Goal: Task Accomplishment & Management: Complete application form

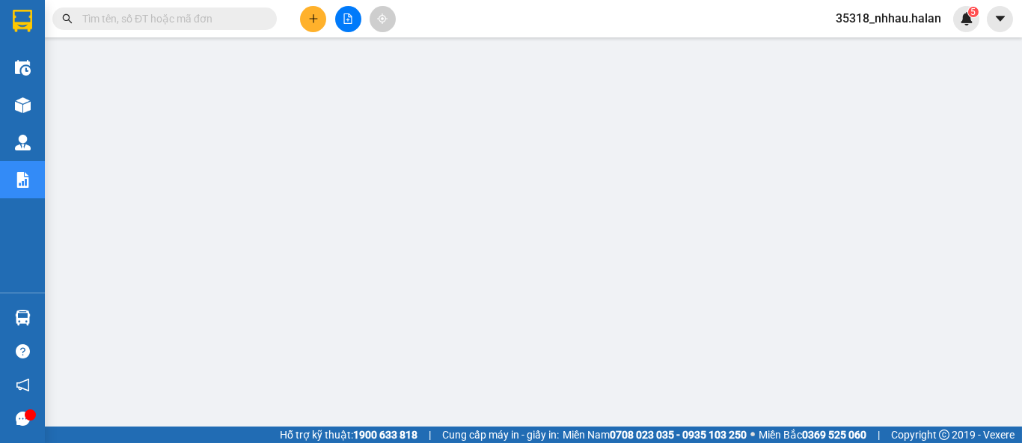
click at [195, 16] on input "text" at bounding box center [170, 18] width 177 height 16
type input "hd"
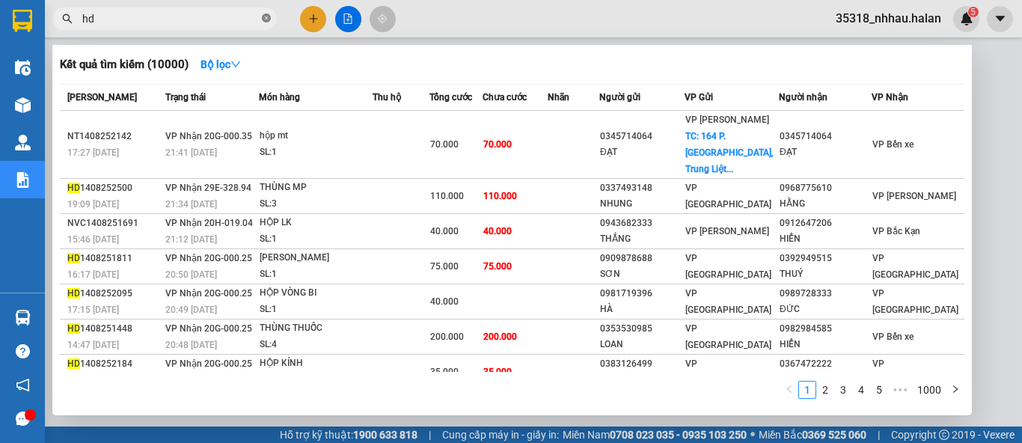
click at [269, 16] on icon "close-circle" at bounding box center [266, 17] width 9 height 9
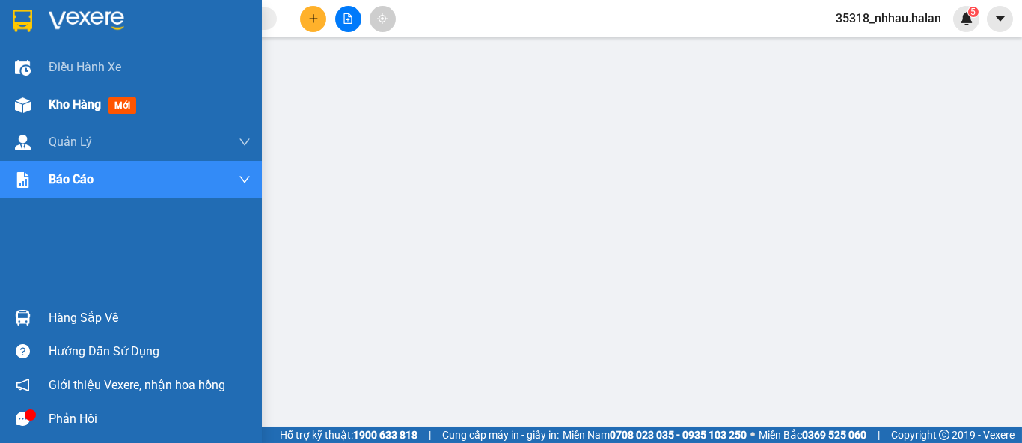
click at [61, 98] on span "Kho hàng" at bounding box center [75, 104] width 52 height 14
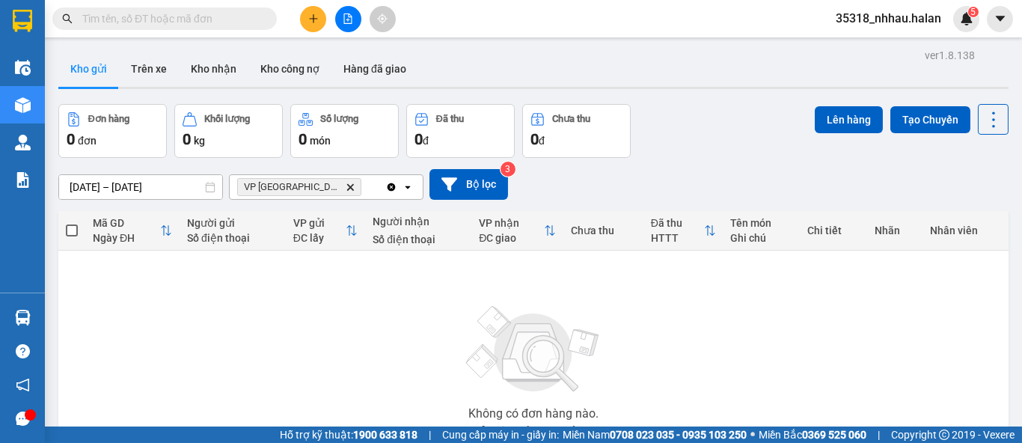
click at [346, 184] on icon "Delete" at bounding box center [350, 187] width 9 height 9
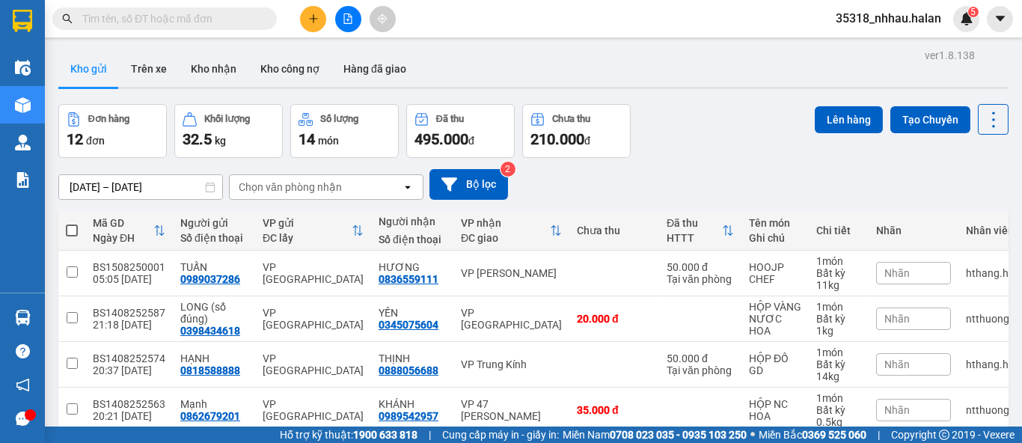
click at [300, 183] on div "Chọn văn phòng nhận" at bounding box center [290, 187] width 103 height 15
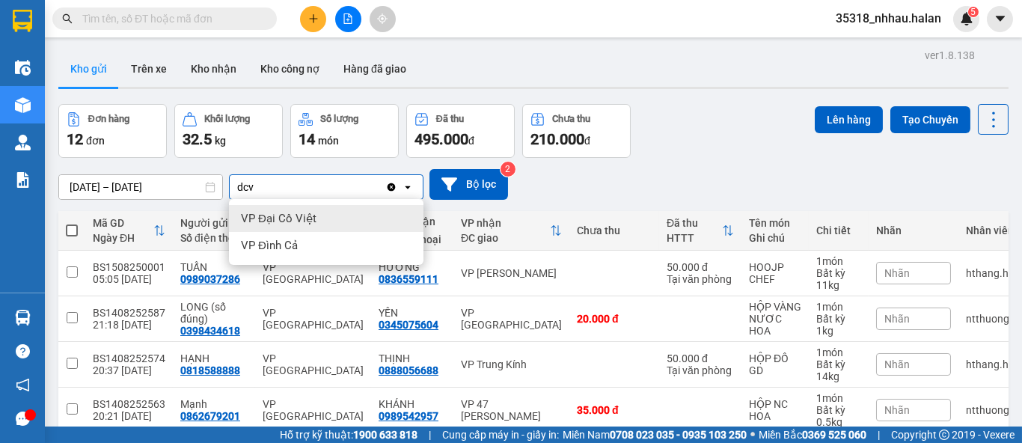
type input "dcv"
click at [311, 218] on span "VP Đại Cồ Việt" at bounding box center [279, 218] width 76 height 15
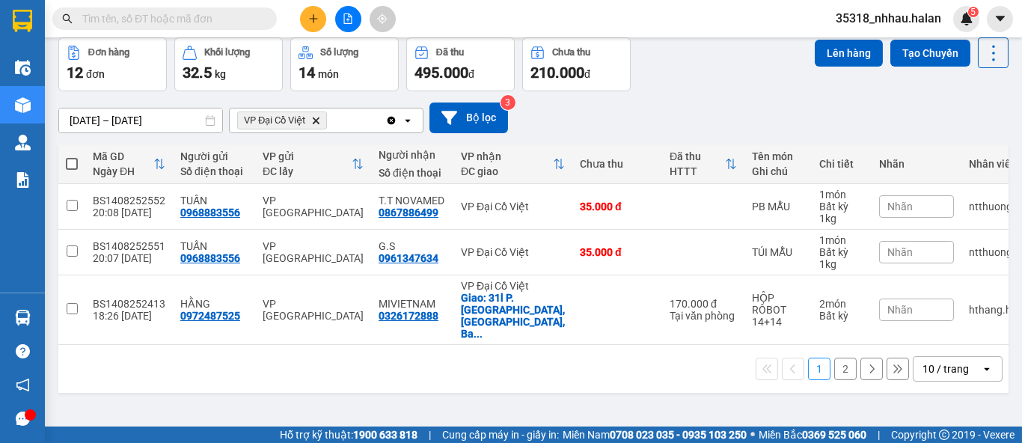
scroll to position [68, 0]
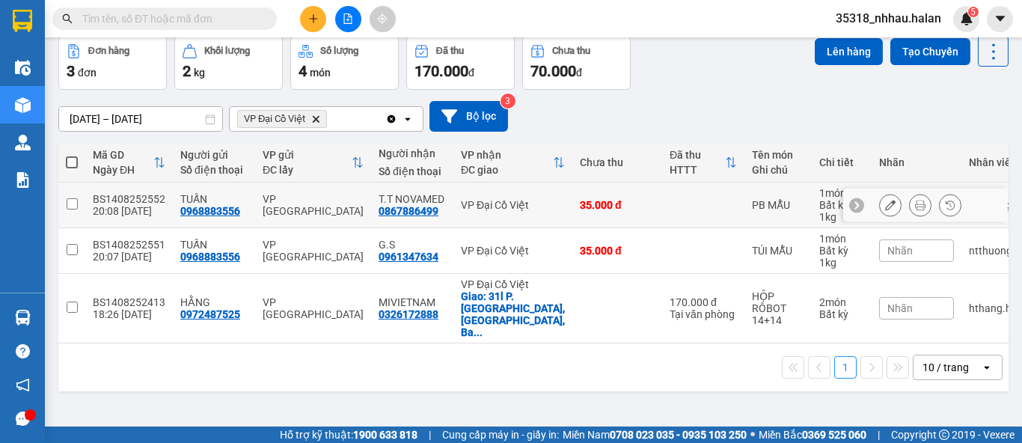
click at [68, 198] on input "checkbox" at bounding box center [72, 203] width 11 height 11
checkbox input "true"
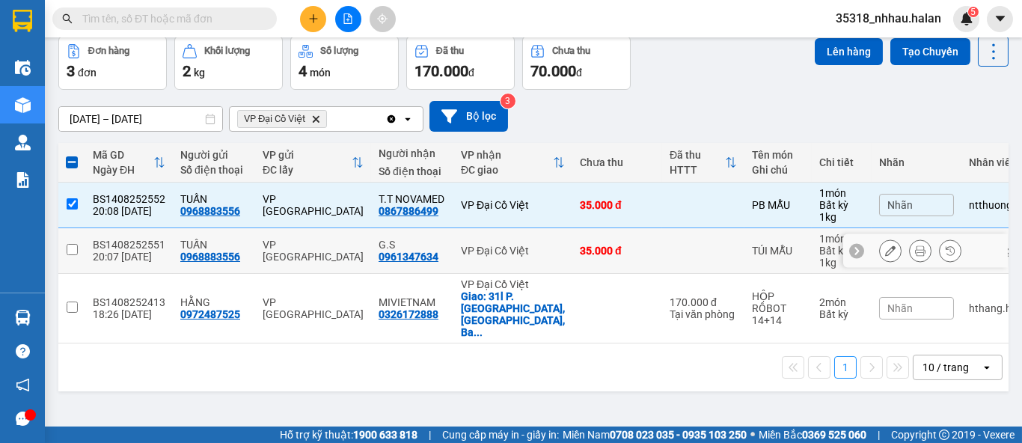
click at [75, 252] on input "checkbox" at bounding box center [72, 249] width 11 height 11
checkbox input "true"
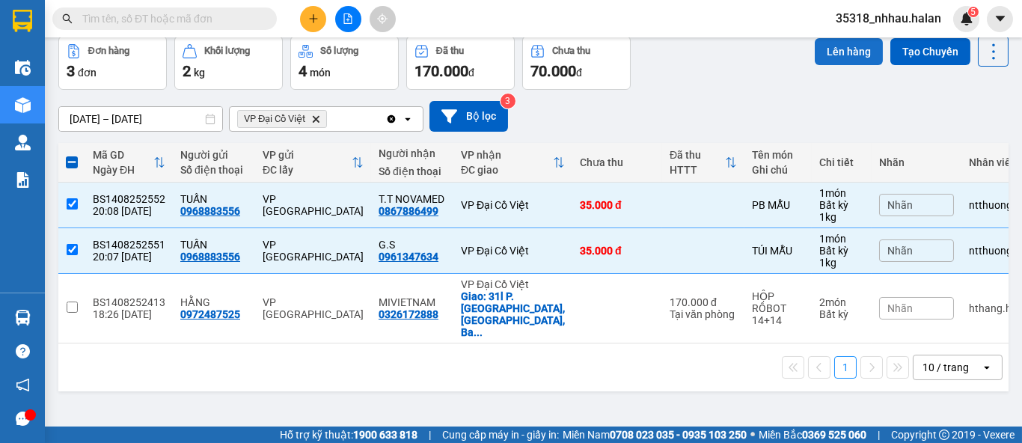
click at [837, 58] on button "Lên hàng" at bounding box center [849, 51] width 68 height 27
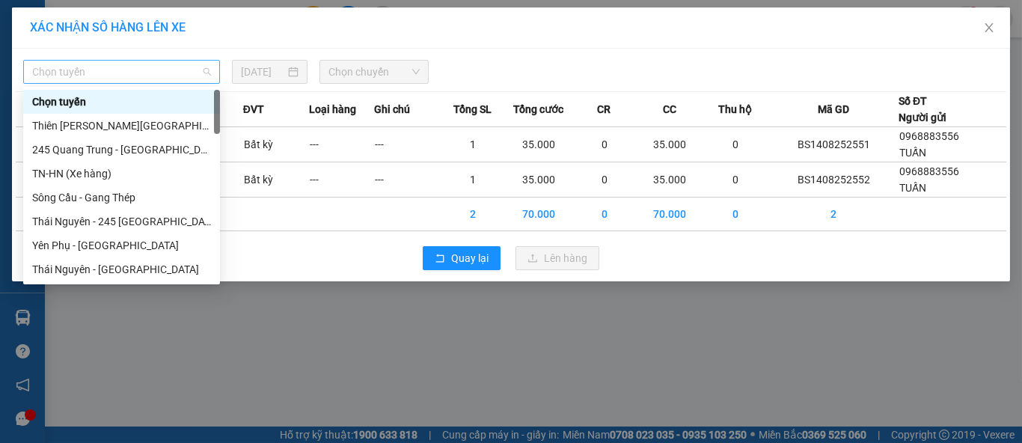
click at [117, 70] on span "Chọn tuyến" at bounding box center [121, 72] width 179 height 22
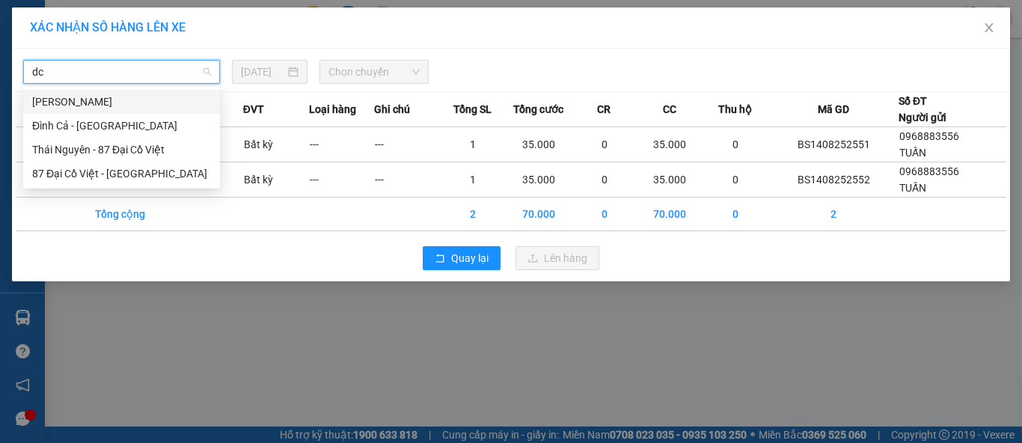
type input "dcv"
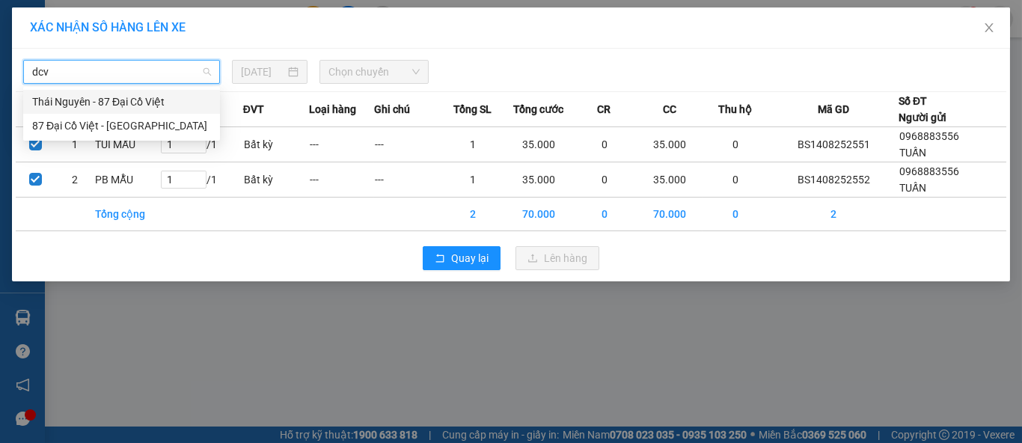
click at [123, 105] on div "Thái Nguyên - 87 Đại Cồ Việt" at bounding box center [121, 102] width 179 height 16
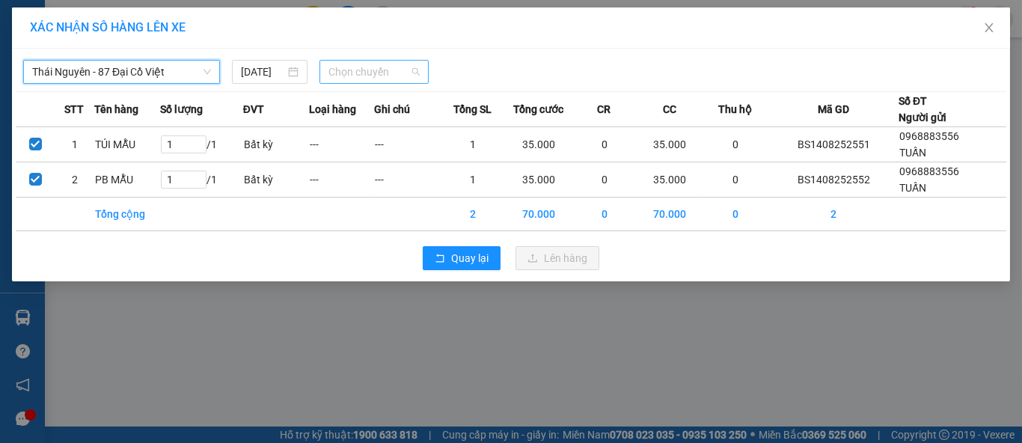
click at [355, 71] on span "Chọn chuyến" at bounding box center [374, 72] width 92 height 22
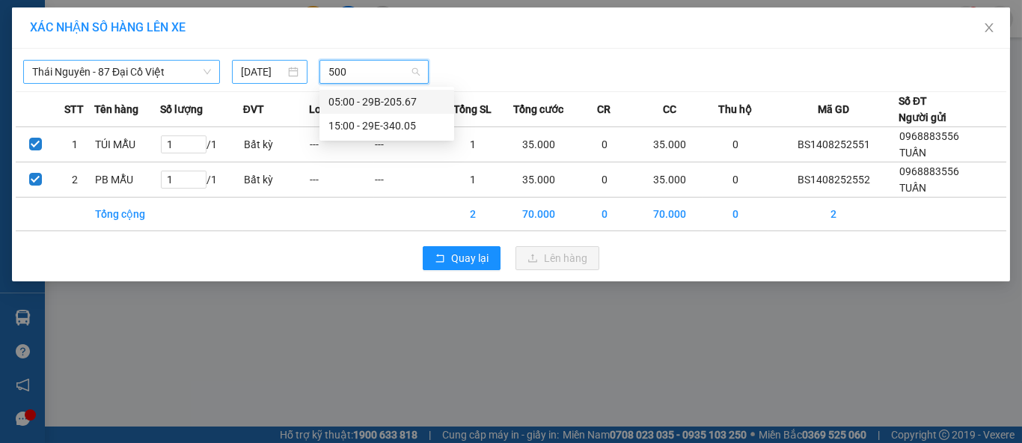
type input "500"
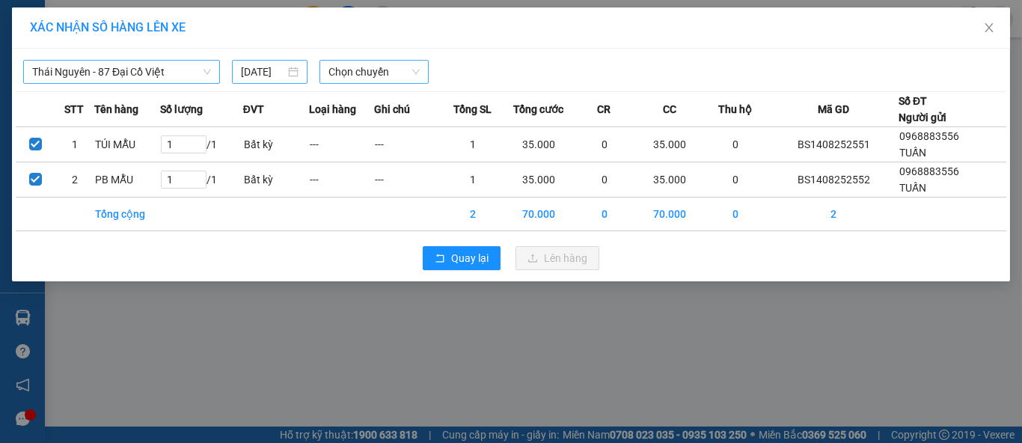
click at [297, 73] on div "[DATE]" at bounding box center [269, 72] width 57 height 16
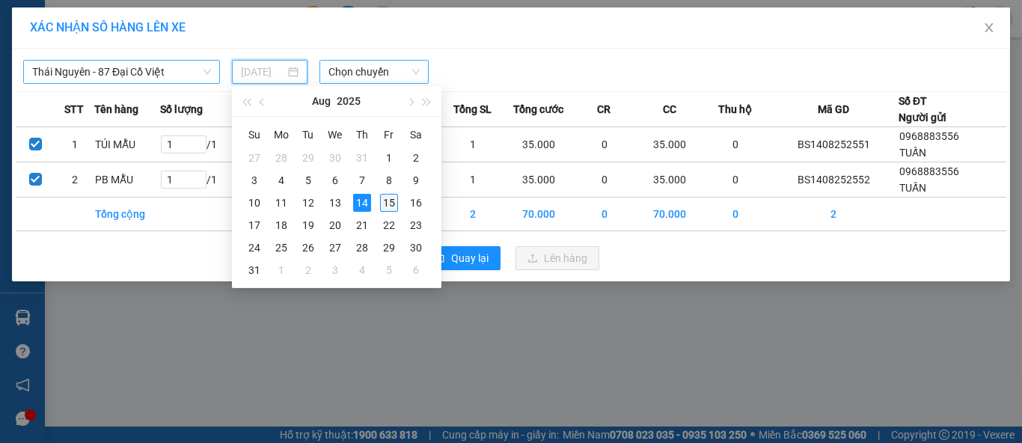
click at [385, 196] on div "15" at bounding box center [389, 203] width 18 height 18
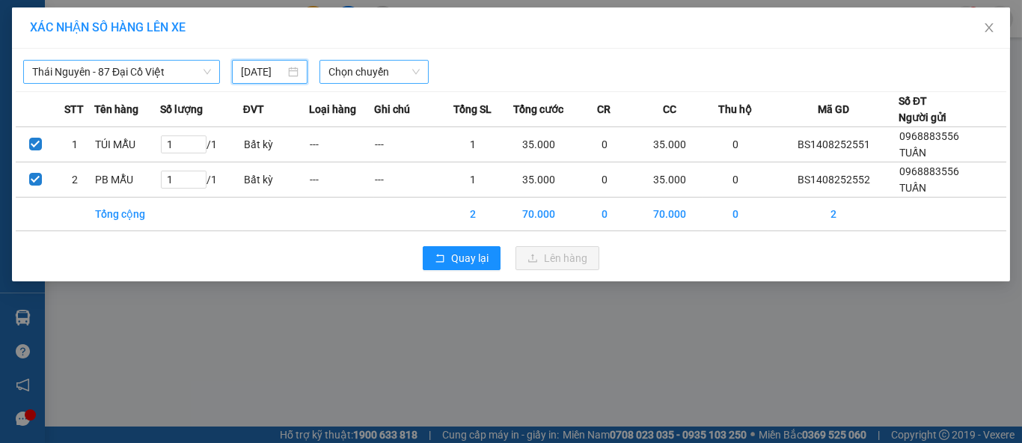
type input "[DATE]"
click at [409, 70] on span "Chọn chuyến" at bounding box center [374, 72] width 92 height 22
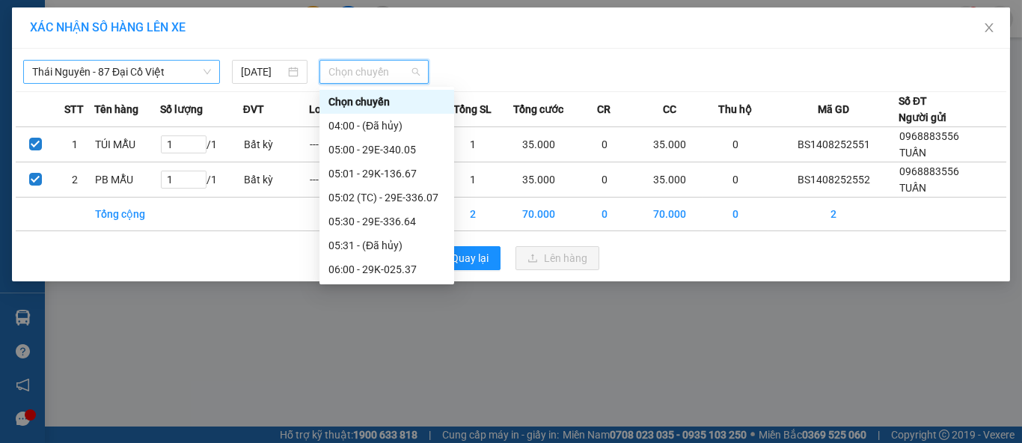
scroll to position [0, 0]
type input "530"
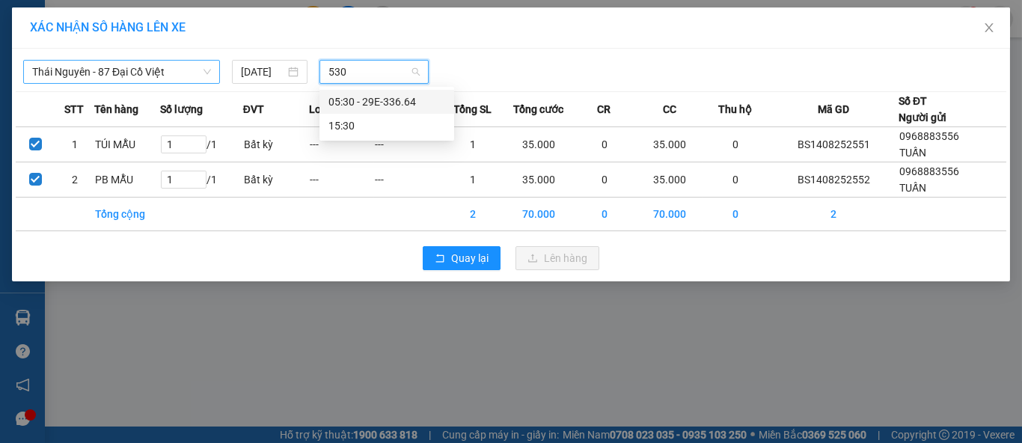
click at [409, 105] on div "05:30 - 29E-336.64" at bounding box center [386, 102] width 117 height 16
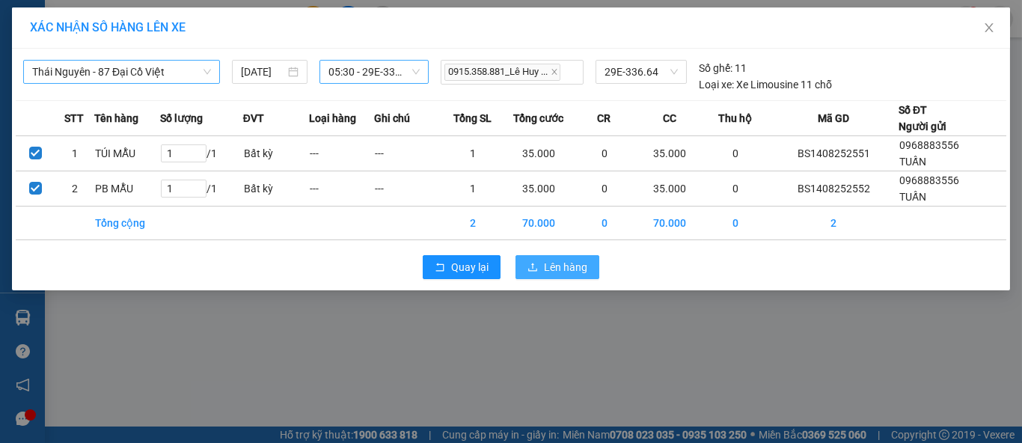
click at [581, 268] on span "Lên hàng" at bounding box center [565, 267] width 43 height 16
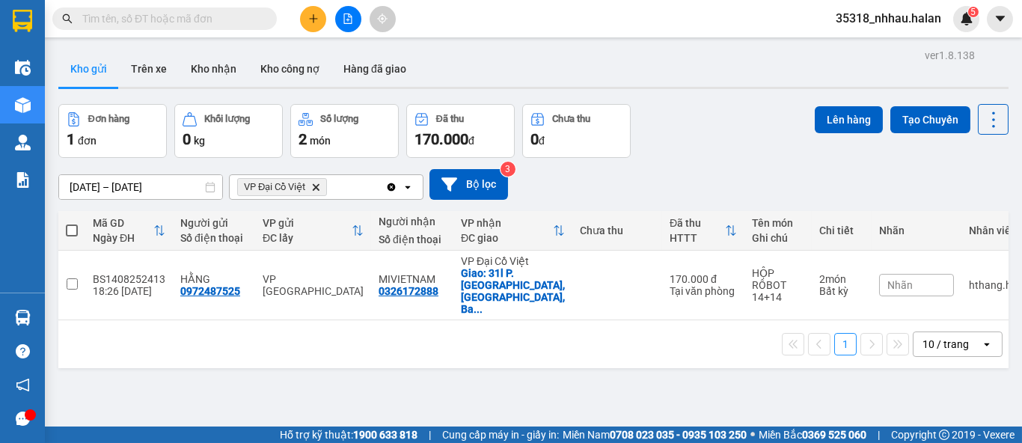
click at [320, 187] on icon "Delete" at bounding box center [315, 187] width 9 height 9
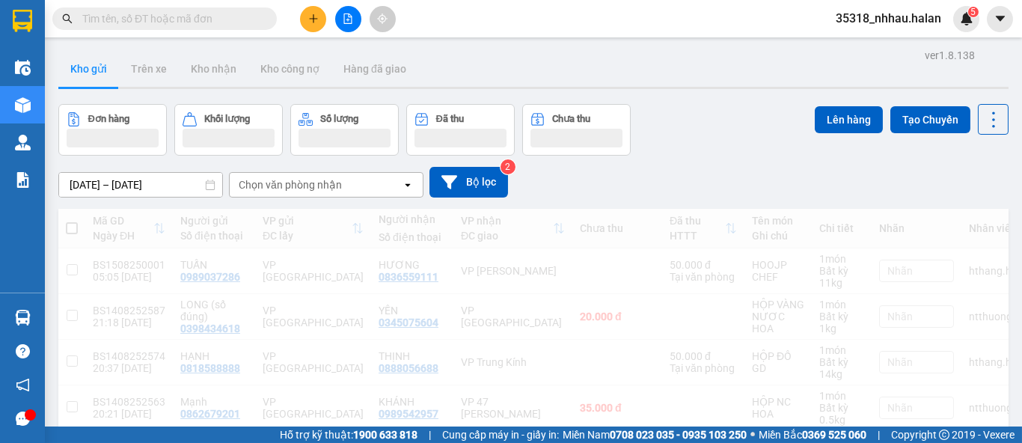
click at [320, 186] on div "Chọn văn phòng nhận" at bounding box center [290, 184] width 103 height 15
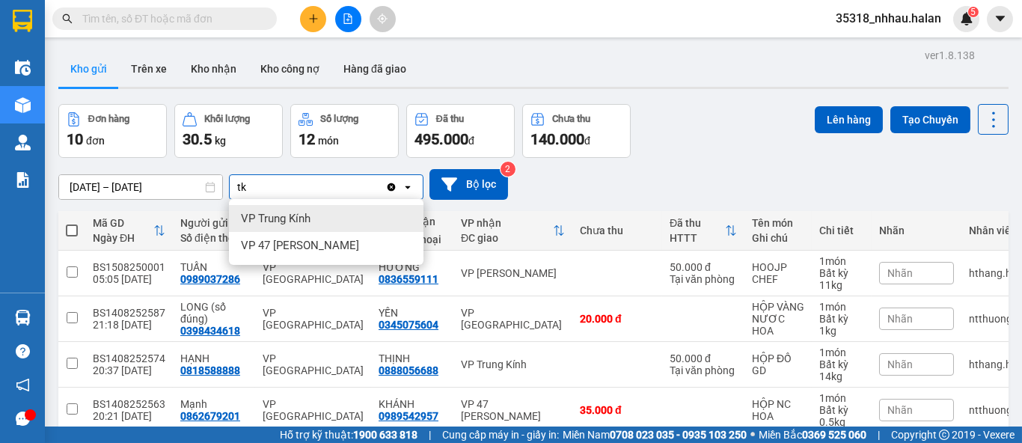
type input "tk"
click at [313, 215] on div "VP Trung Kính" at bounding box center [326, 218] width 195 height 27
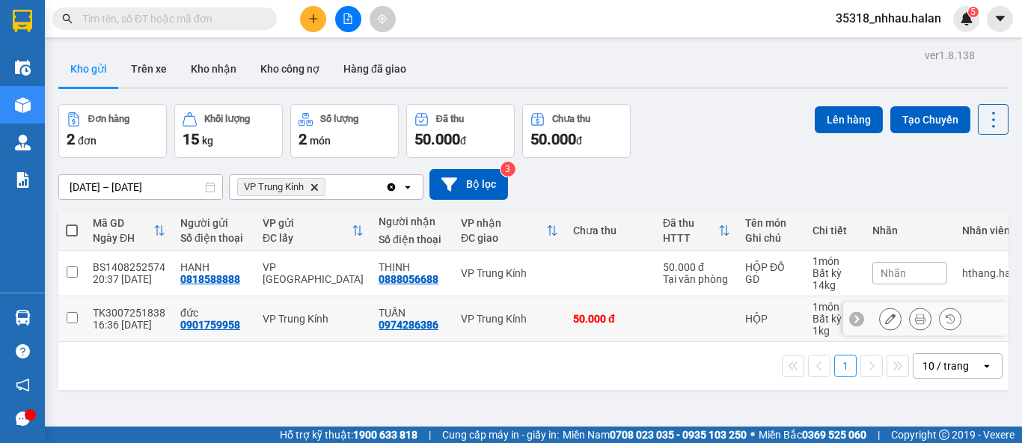
click at [68, 317] on input "checkbox" at bounding box center [72, 317] width 11 height 11
checkbox input "true"
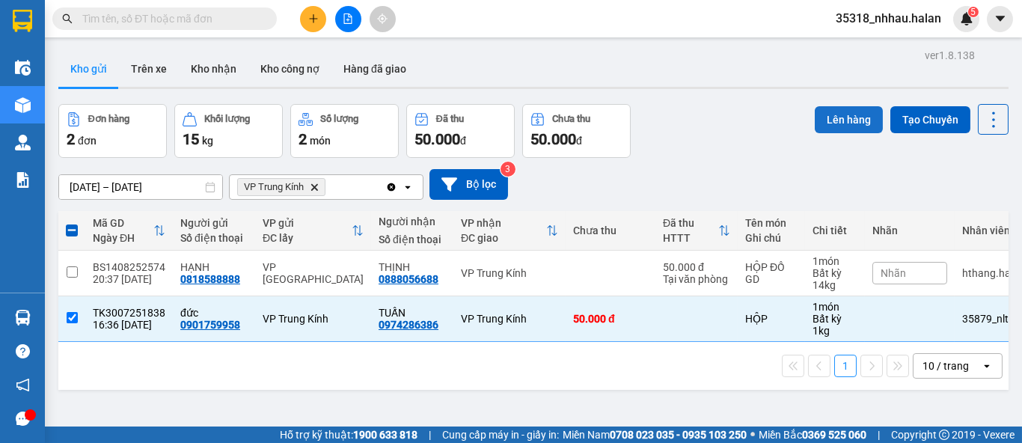
click at [834, 112] on button "Lên hàng" at bounding box center [849, 119] width 68 height 27
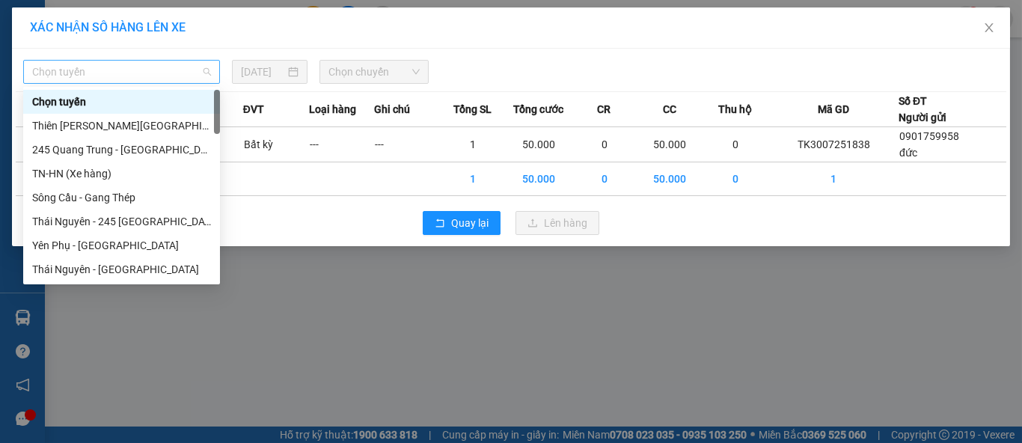
click at [115, 71] on span "Chọn tuyến" at bounding box center [121, 72] width 179 height 22
type input "tk"
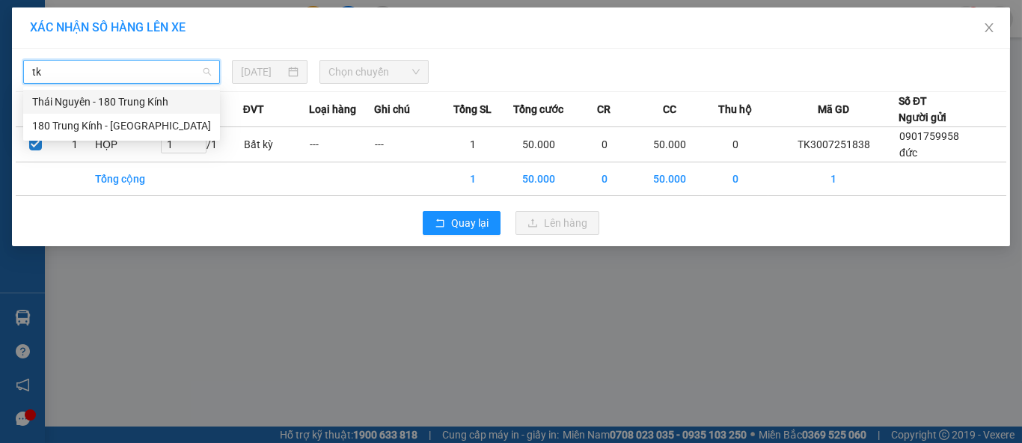
click at [140, 109] on div "Thái Nguyên - 180 Trung Kính" at bounding box center [121, 102] width 179 height 16
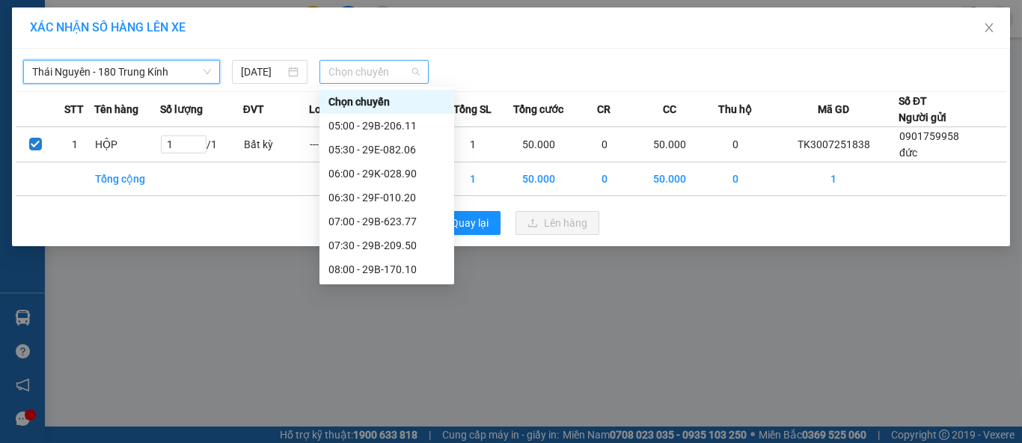
click at [359, 66] on span "Chọn chuyến" at bounding box center [374, 72] width 92 height 22
click at [294, 73] on div "[DATE]" at bounding box center [269, 72] width 57 height 16
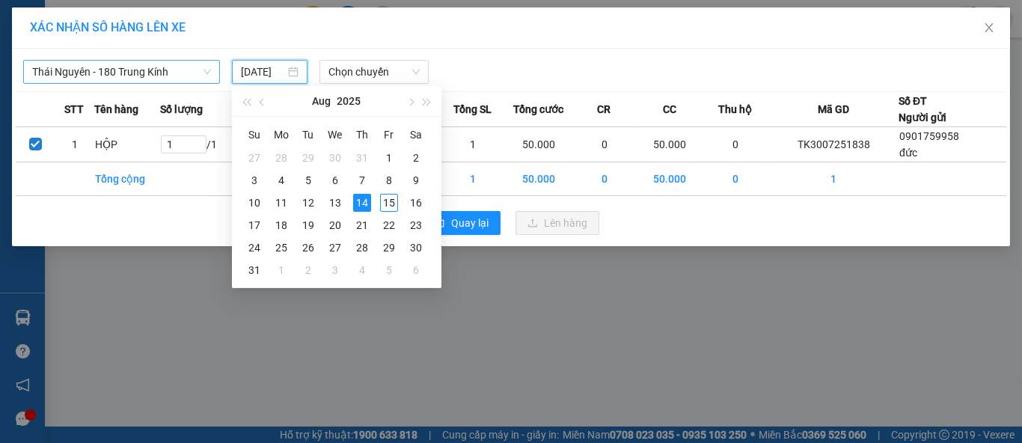
scroll to position [0, 9]
click at [388, 206] on div "15" at bounding box center [389, 203] width 18 height 18
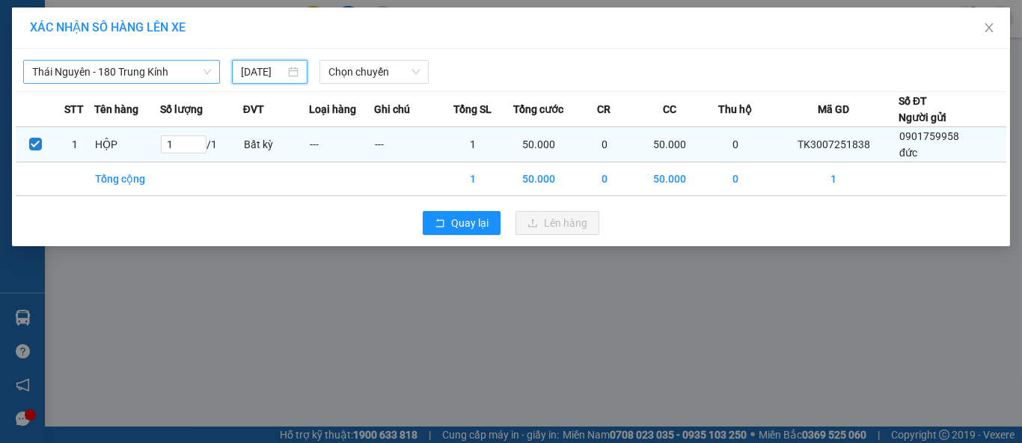
type input "[DATE]"
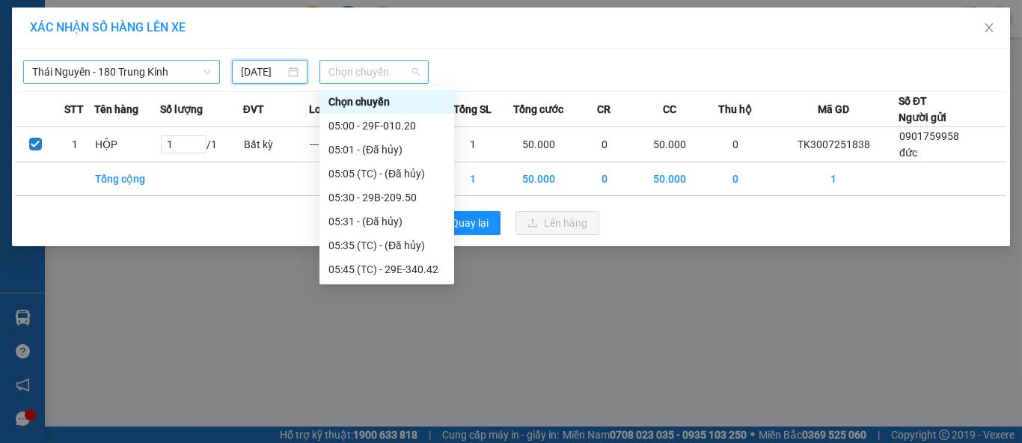
click at [403, 73] on span "Chọn chuyến" at bounding box center [374, 72] width 92 height 22
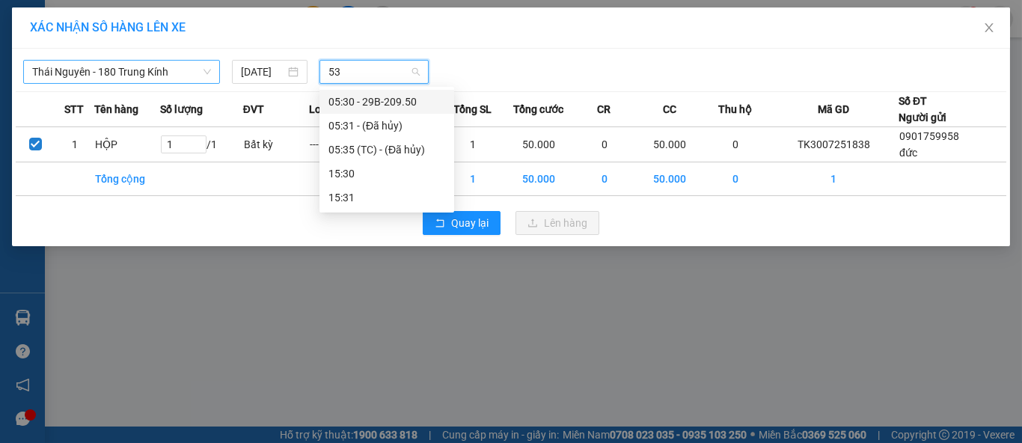
type input "530"
click at [406, 107] on div "05:30 - 29B-209.50" at bounding box center [386, 102] width 117 height 16
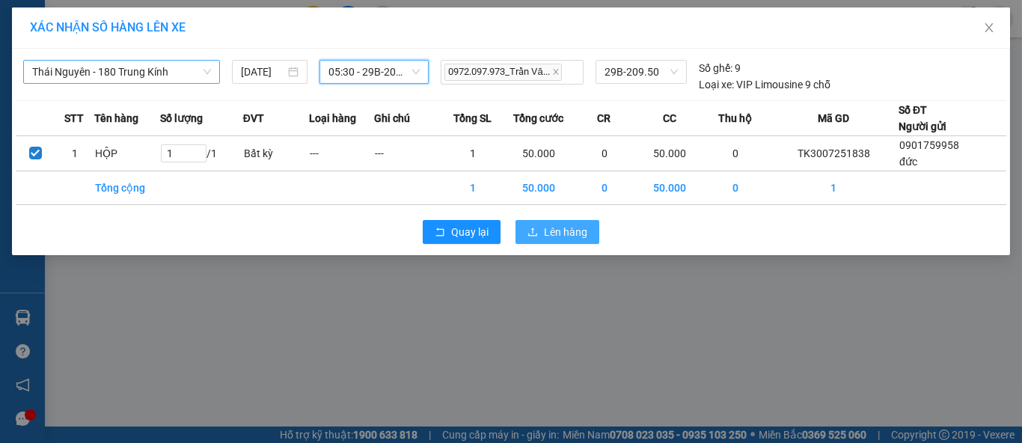
click at [551, 221] on button "Lên hàng" at bounding box center [558, 232] width 84 height 24
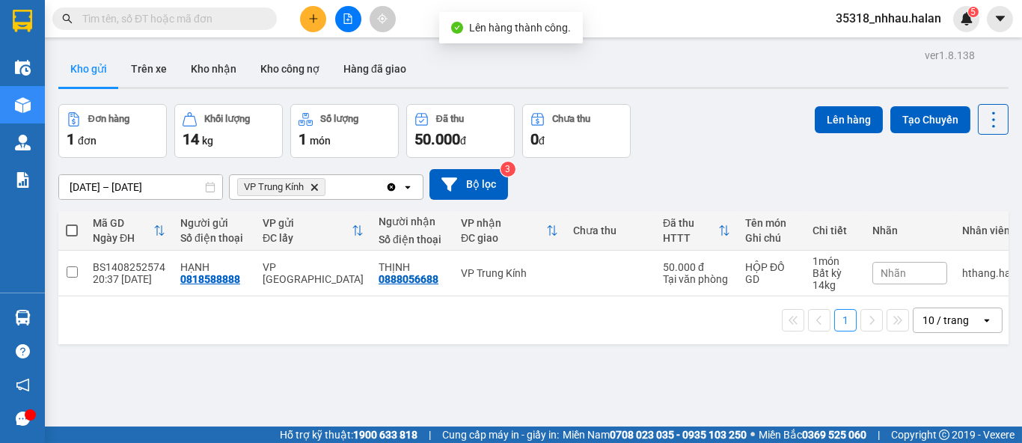
click at [318, 191] on icon "Delete" at bounding box center [314, 187] width 9 height 9
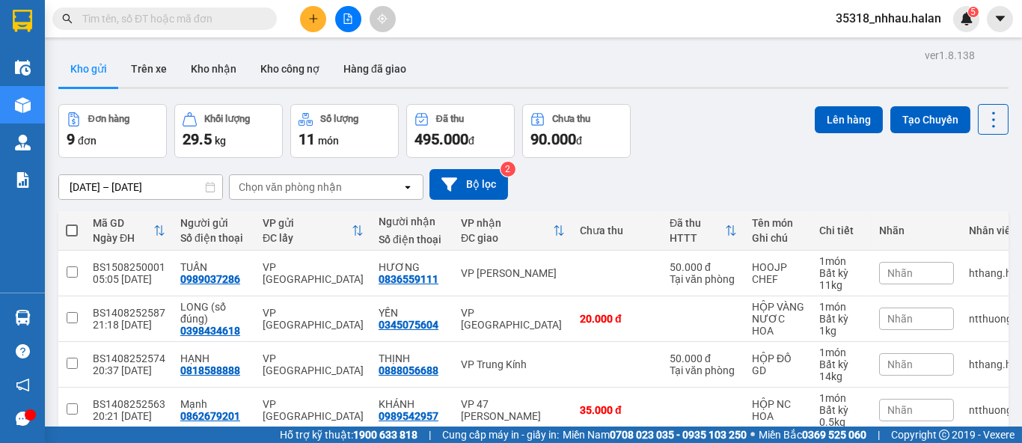
click at [329, 190] on div "Chọn văn phòng nhận" at bounding box center [290, 187] width 103 height 15
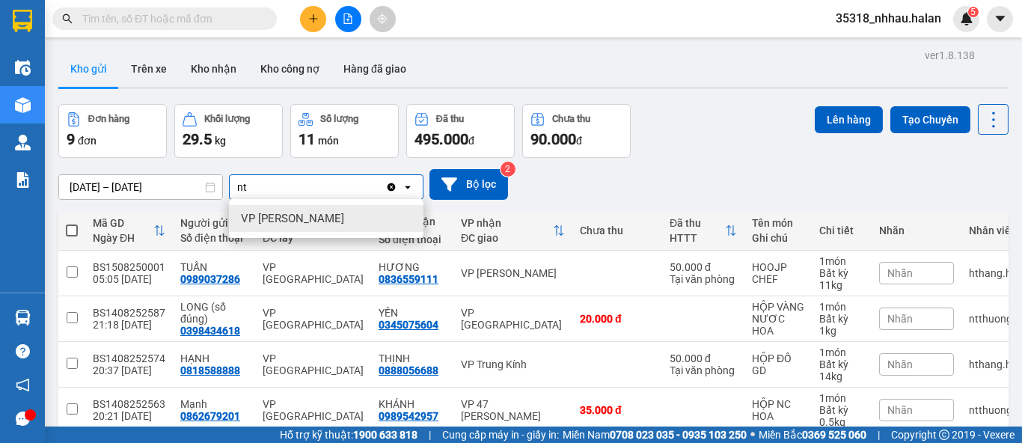
type input "nt"
click at [328, 214] on div "VP [PERSON_NAME]" at bounding box center [326, 218] width 195 height 27
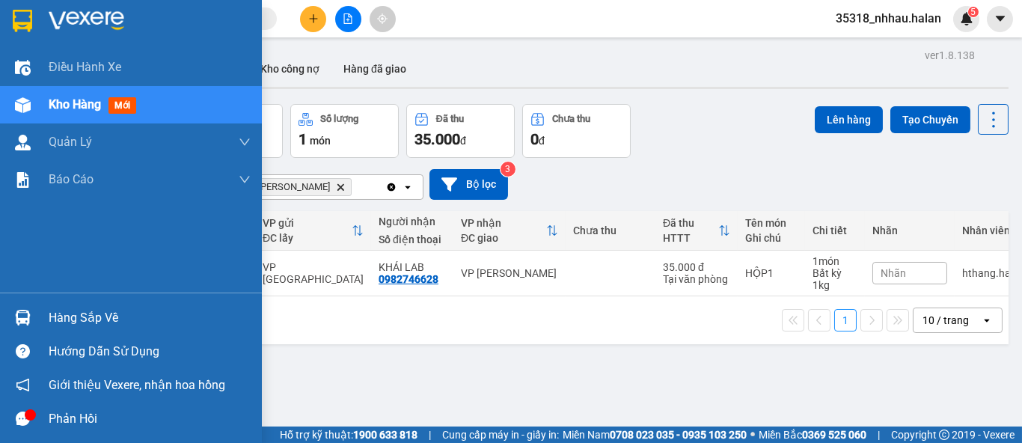
click at [69, 100] on span "Kho hàng" at bounding box center [75, 104] width 52 height 14
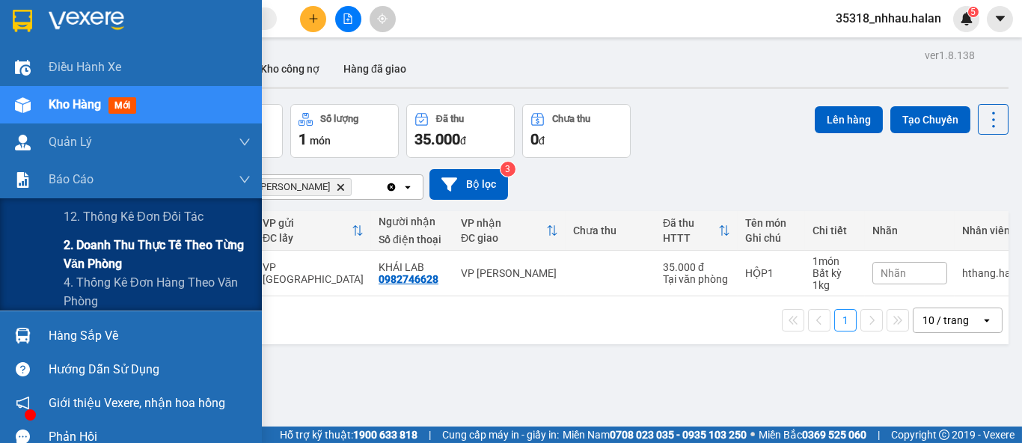
click at [109, 259] on span "2. Doanh thu thực tế theo từng văn phòng" at bounding box center [157, 254] width 187 height 37
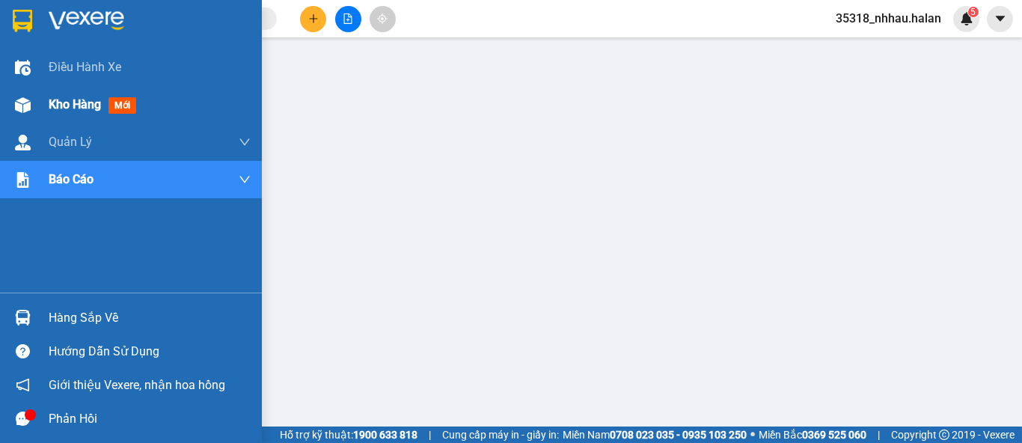
click at [66, 105] on span "Kho hàng" at bounding box center [75, 104] width 52 height 14
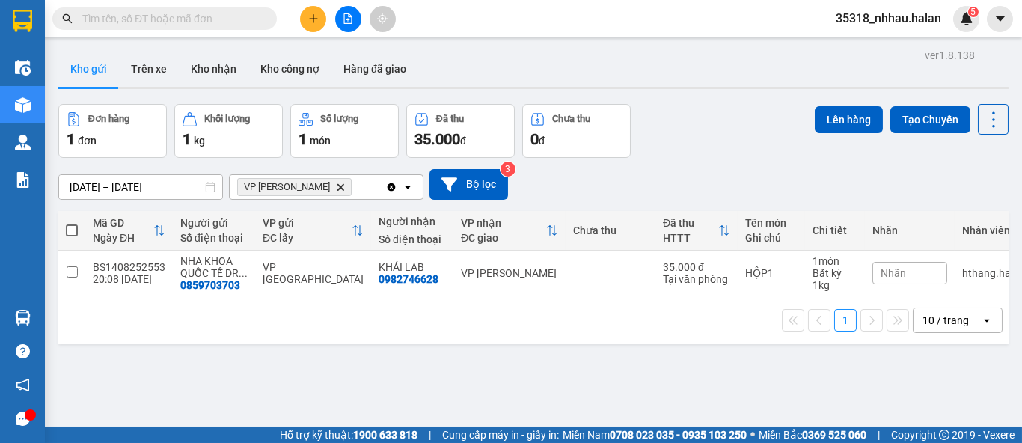
click at [336, 184] on icon "Delete" at bounding box center [340, 187] width 9 height 9
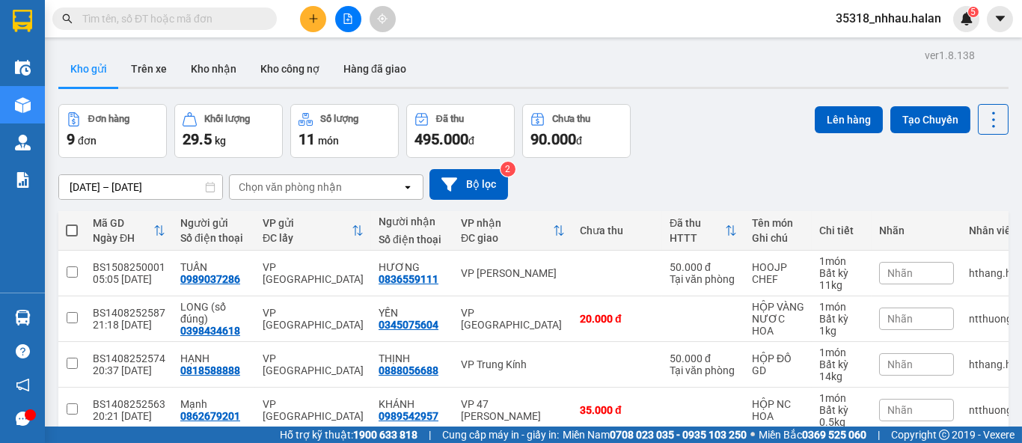
click at [299, 202] on div "[DATE] – [DATE] Press the down arrow key to interact with the calendar and sele…" at bounding box center [533, 184] width 950 height 53
click at [331, 184] on div "Chọn văn phòng nhận" at bounding box center [290, 187] width 103 height 15
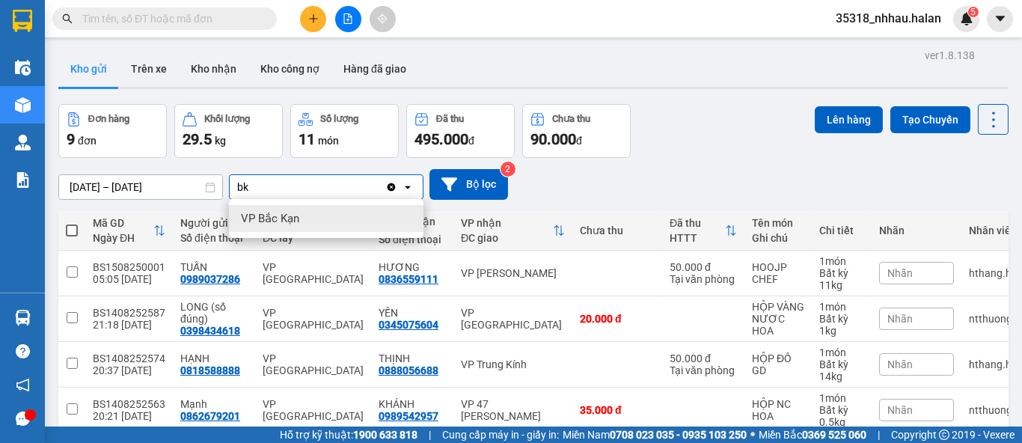
type input "bk"
click at [333, 210] on div "VP Bắc Kạn" at bounding box center [326, 218] width 195 height 27
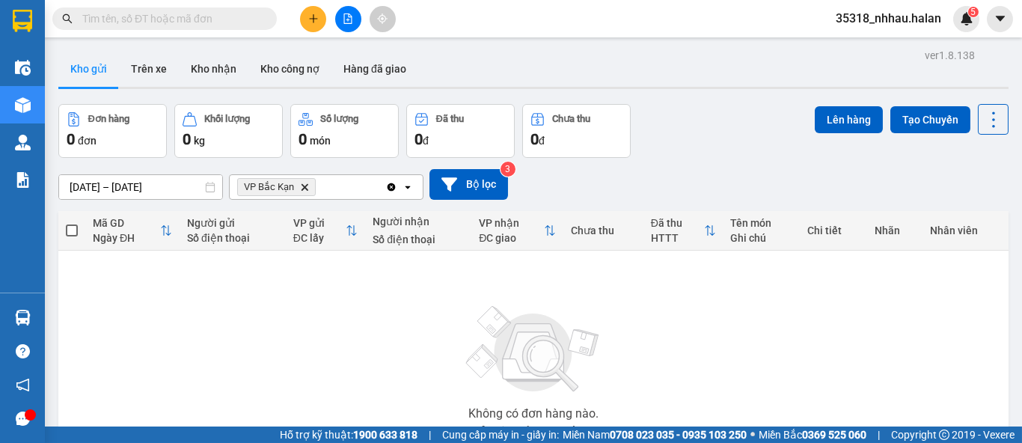
click at [394, 187] on icon "Clear all" at bounding box center [392, 187] width 8 height 8
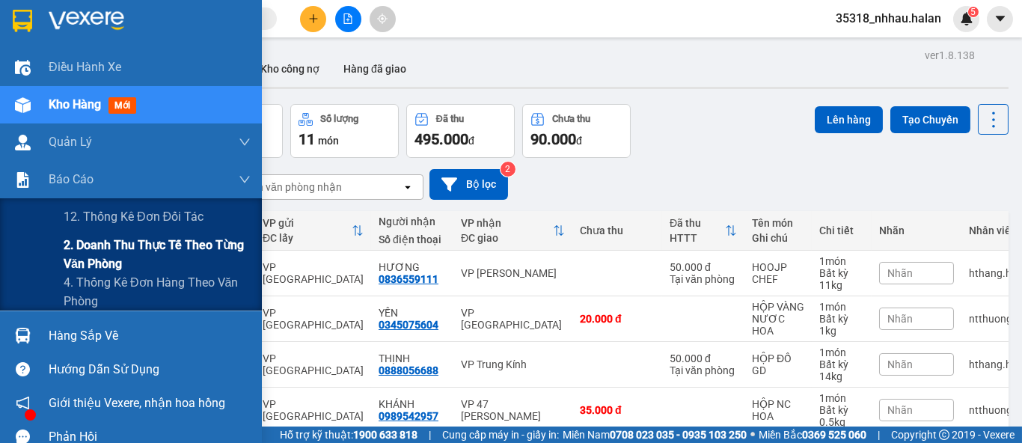
click at [90, 259] on span "2. Doanh thu thực tế theo từng văn phòng" at bounding box center [157, 254] width 187 height 37
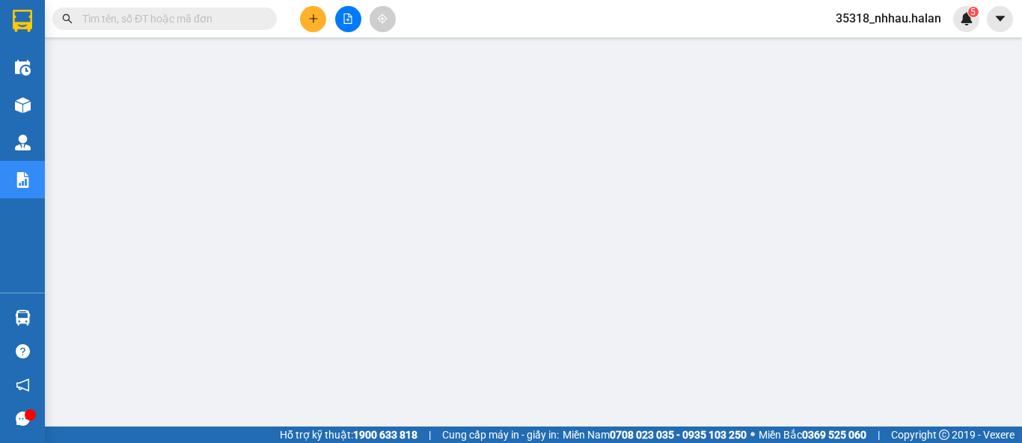
click at [316, 22] on icon "plus" at bounding box center [313, 18] width 10 height 10
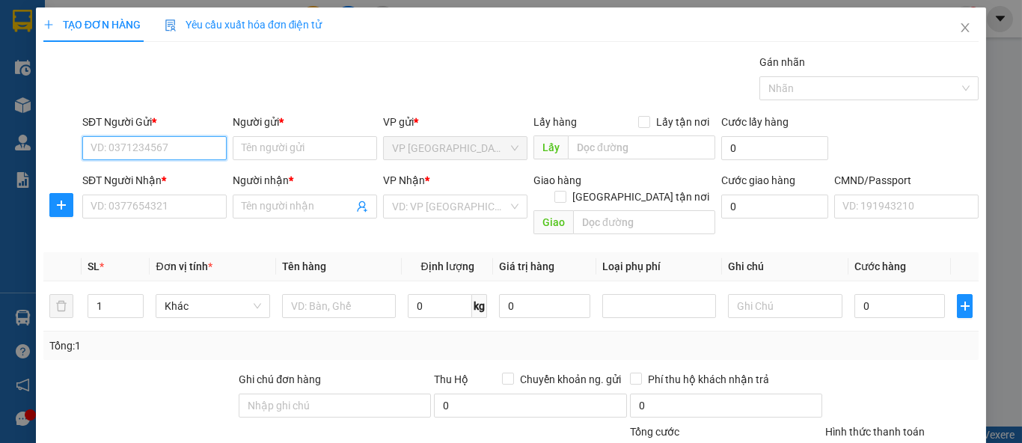
click at [184, 144] on input "SĐT Người Gửi *" at bounding box center [154, 148] width 144 height 24
click at [169, 144] on input "0857285999" at bounding box center [154, 148] width 144 height 24
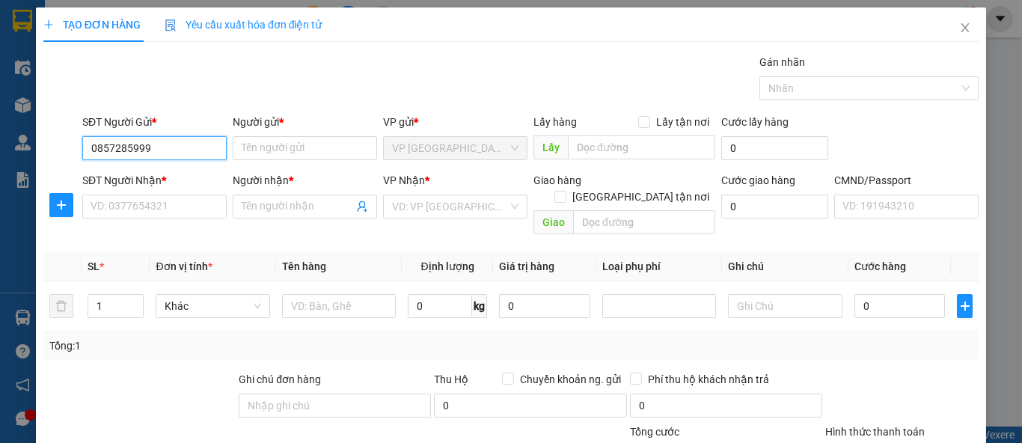
click at [169, 144] on input "0857285999" at bounding box center [154, 148] width 144 height 24
type input "0857285999"
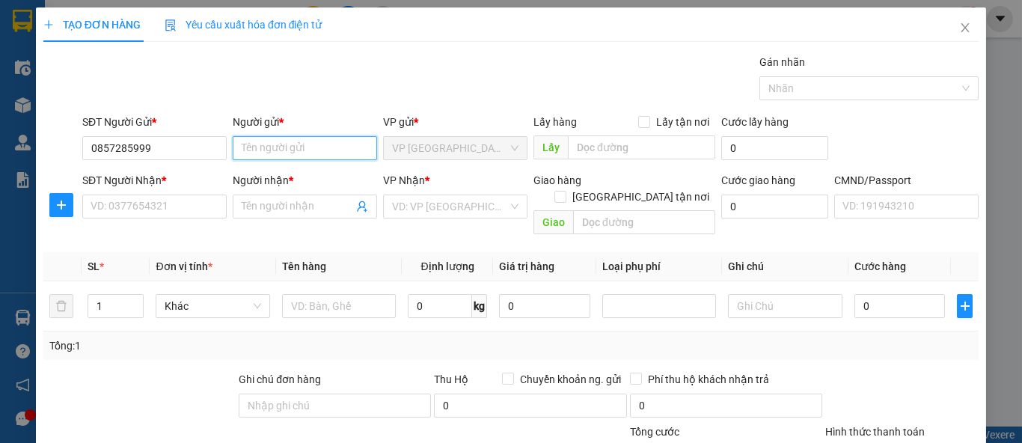
click at [300, 147] on input "Người gửi *" at bounding box center [305, 148] width 144 height 24
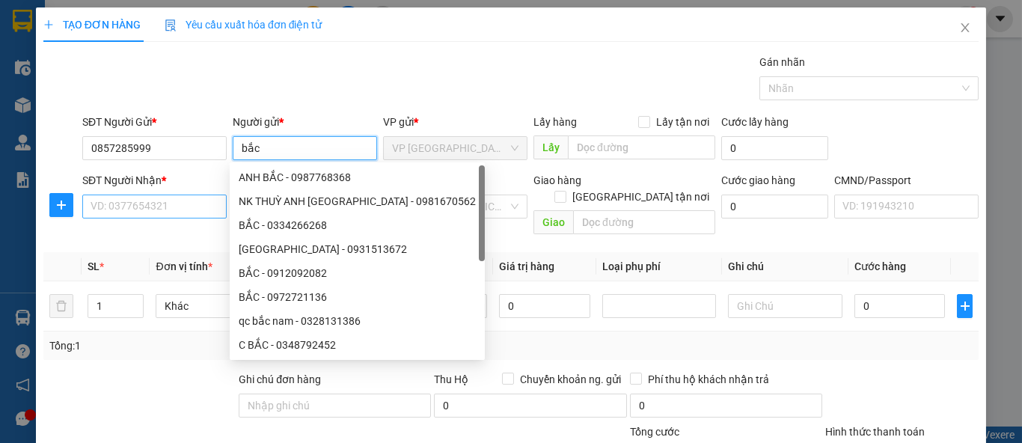
type input "bắc"
click at [166, 210] on input "SĐT Người Nhận *" at bounding box center [154, 207] width 144 height 24
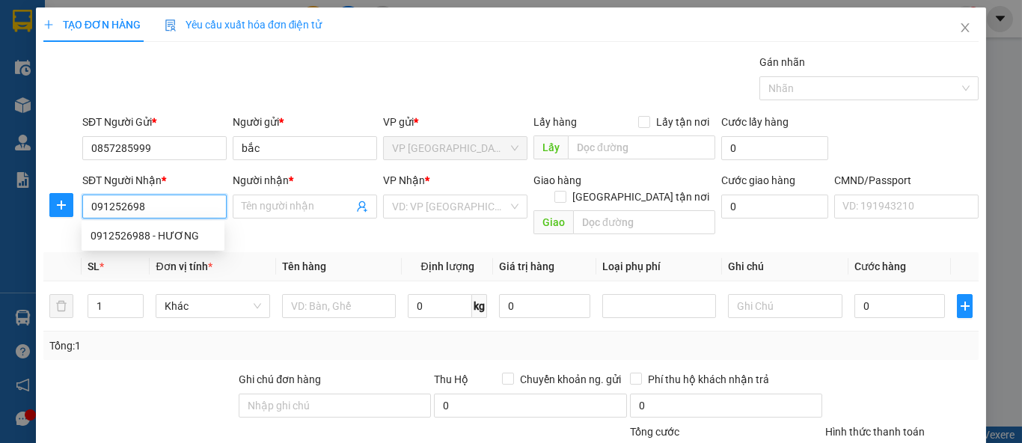
type input "0912526988"
click at [169, 228] on div "0912526988 - HƯƠNG" at bounding box center [153, 235] width 125 height 16
type input "HƯƠNG"
checkbox input "true"
type input "[PERSON_NAME] cư Ban Cơ yếu Chính phủ NGÕ 164 KHUẤT DUY TIẾN, NHÂN CHÍNH, [GEOG…"
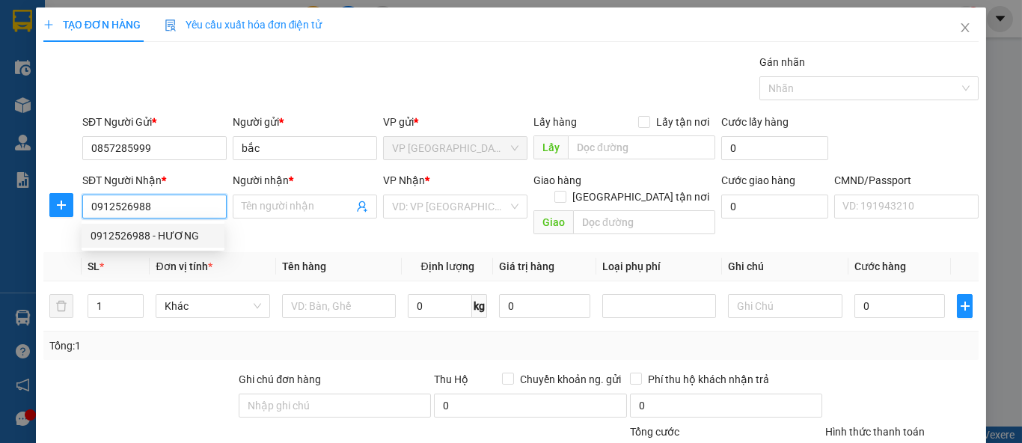
type input "35.000"
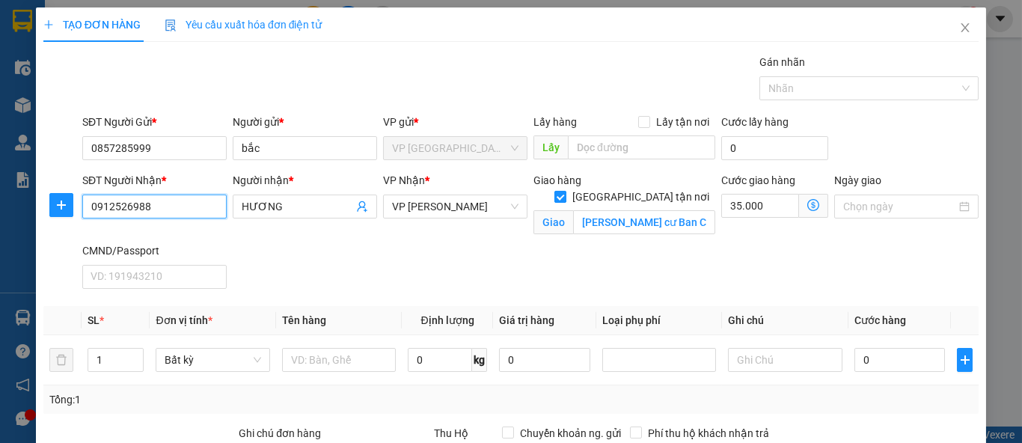
type input "0912526988"
click at [565, 191] on input "[GEOGRAPHIC_DATA] tận nơi" at bounding box center [559, 196] width 10 height 10
checkbox input "false"
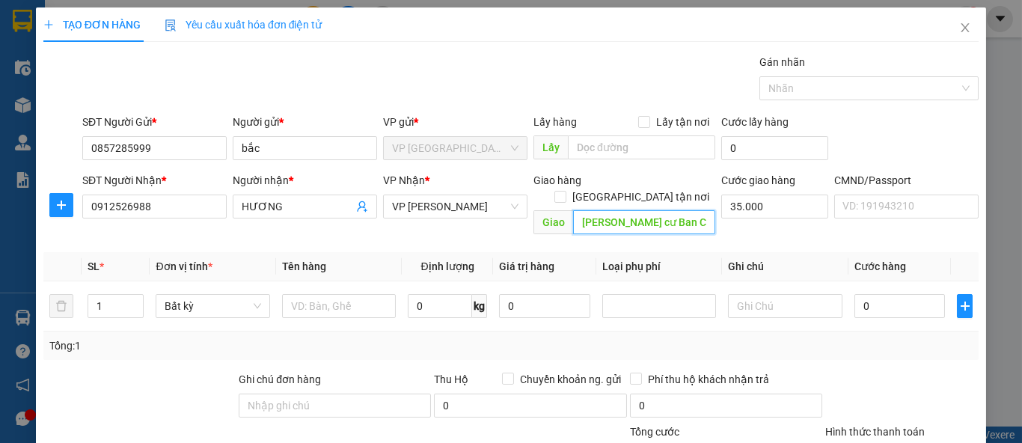
click at [705, 210] on input "[PERSON_NAME] cư Ban Cơ yếu Chính phủ NGÕ 164 KHUẤT DUY TIẾN, NHÂN CHÍNH, [GEOG…" at bounding box center [644, 222] width 142 height 24
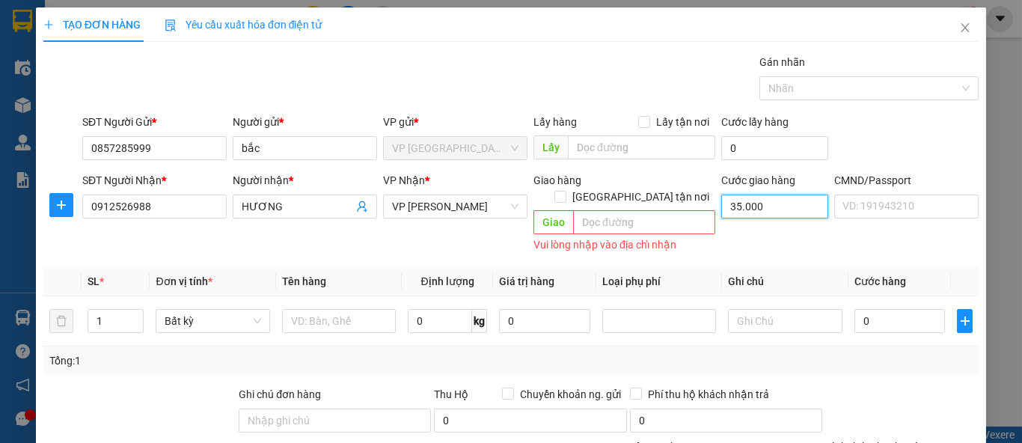
click at [764, 204] on input "35.000" at bounding box center [774, 207] width 107 height 24
type input "0"
click at [361, 309] on input "text" at bounding box center [339, 321] width 114 height 24
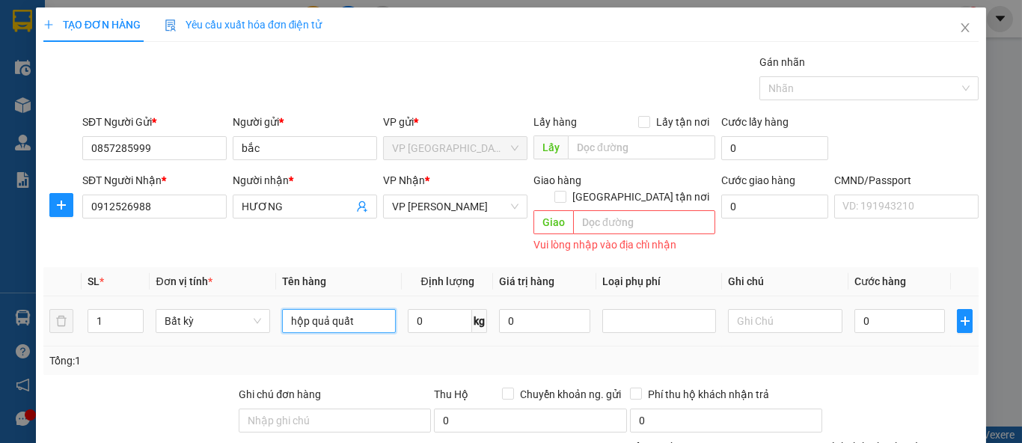
type input "hộp quả quất"
type input "7"
type input "40.000"
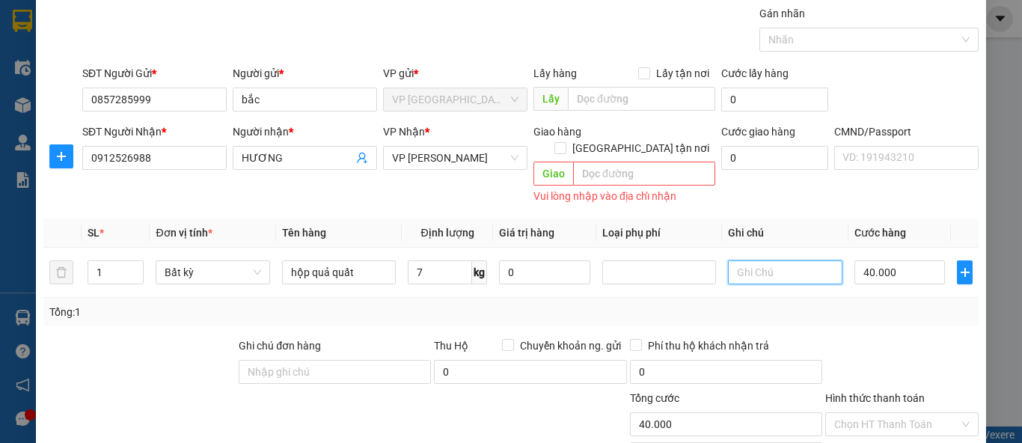
scroll to position [153, 0]
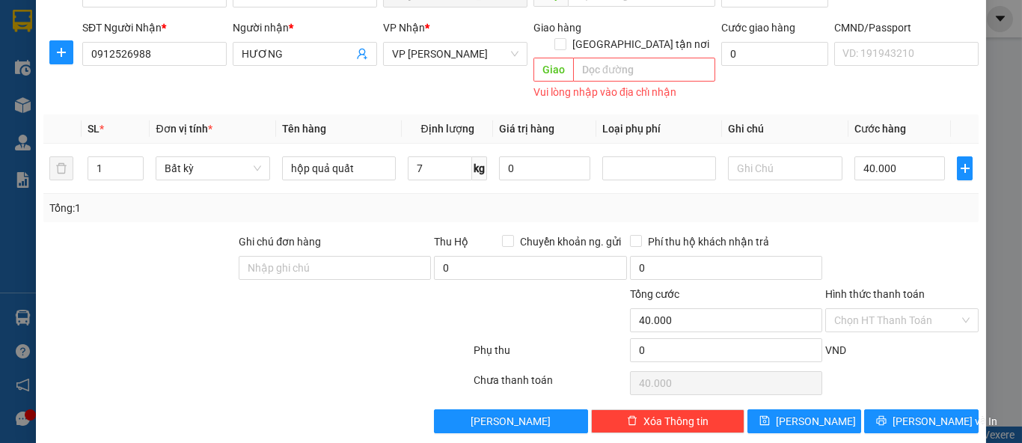
click at [879, 288] on label "Hình thức thanh toán" at bounding box center [875, 294] width 100 height 12
click at [879, 309] on input "Hình thức thanh toán" at bounding box center [896, 320] width 125 height 22
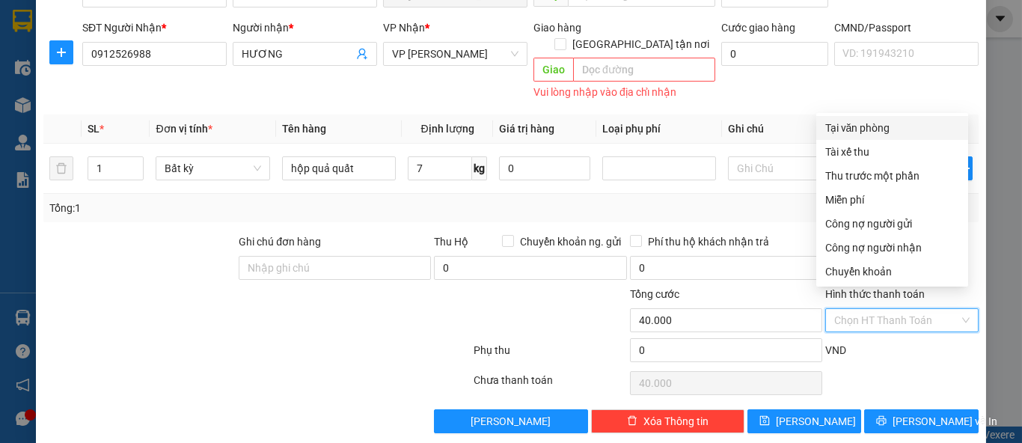
click at [890, 123] on div "Tại văn phòng" at bounding box center [892, 128] width 134 height 16
type input "0"
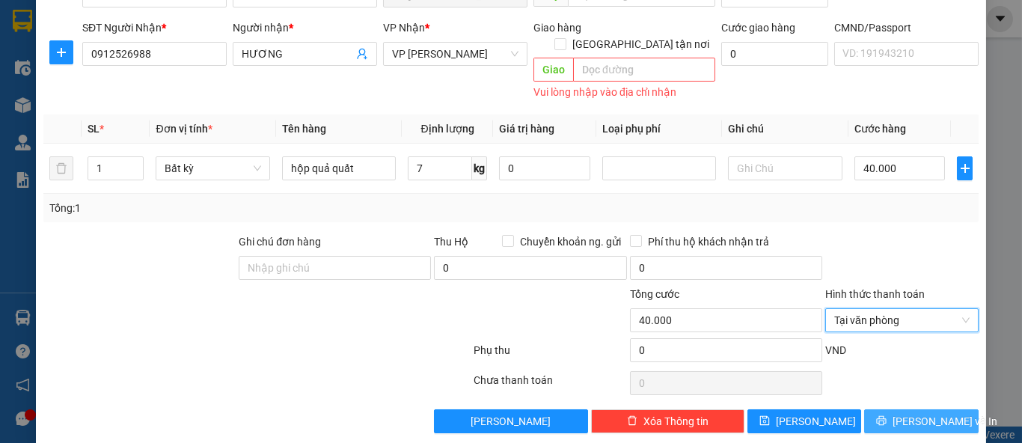
click at [906, 413] on span "[PERSON_NAME] và In" at bounding box center [945, 421] width 105 height 16
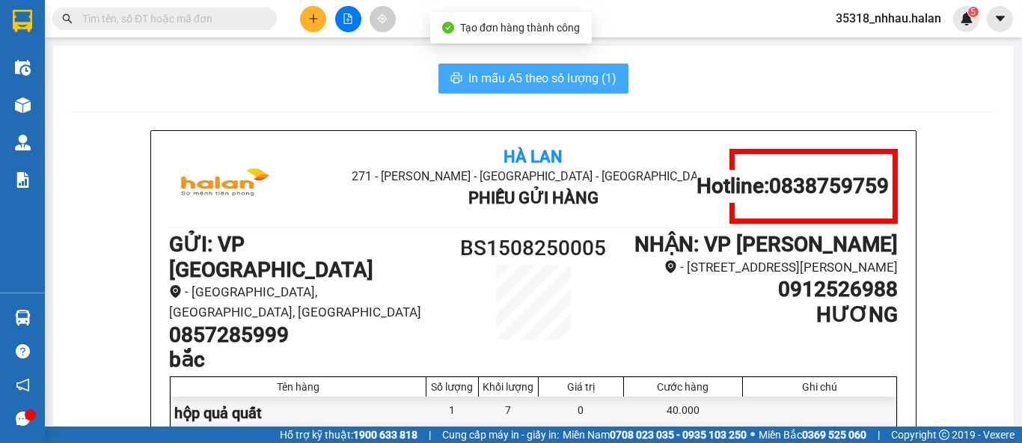
click at [500, 83] on span "In mẫu A5 theo số lượng (1)" at bounding box center [542, 78] width 148 height 19
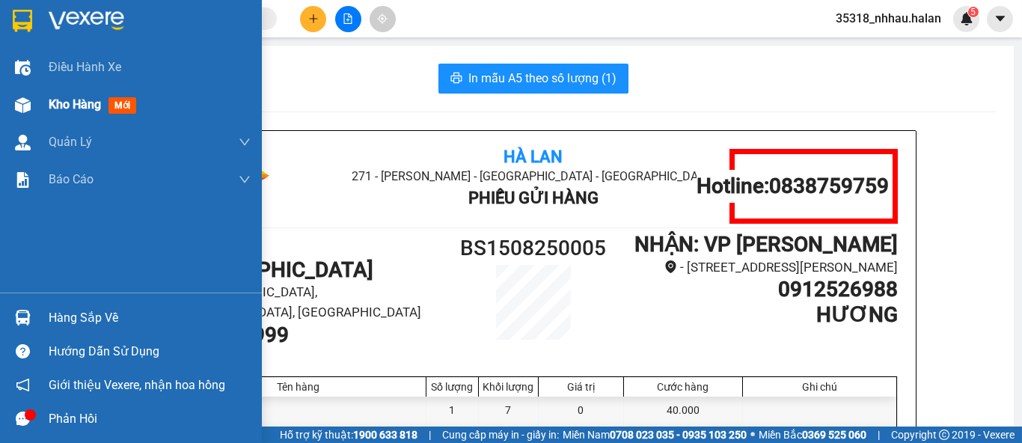
click at [70, 103] on span "Kho hàng" at bounding box center [75, 104] width 52 height 14
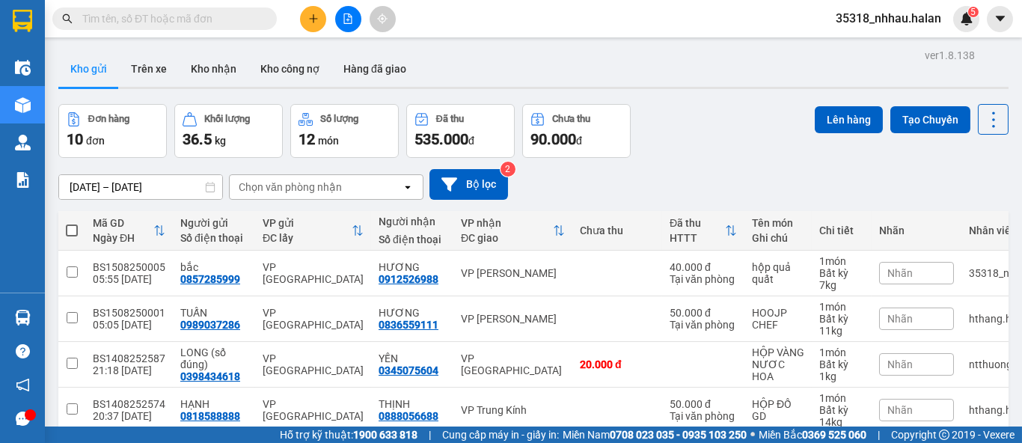
click at [346, 180] on div "Chọn văn phòng nhận" at bounding box center [316, 187] width 172 height 24
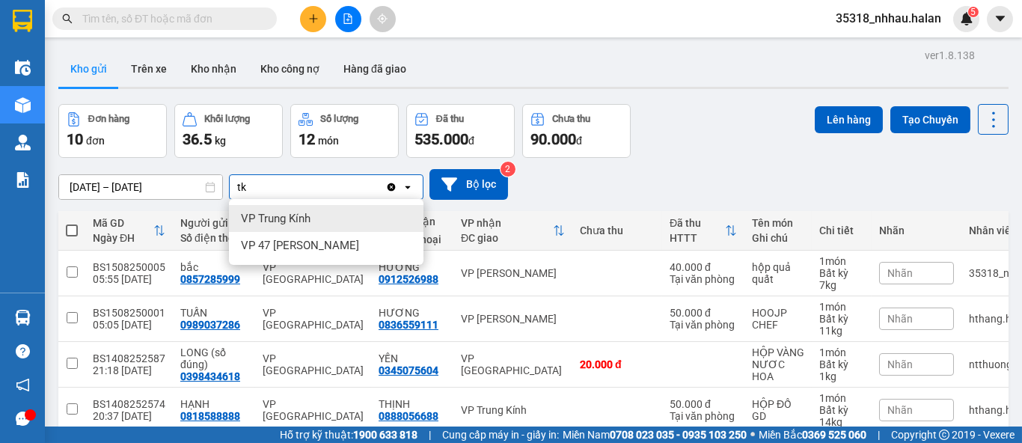
type input "tkc"
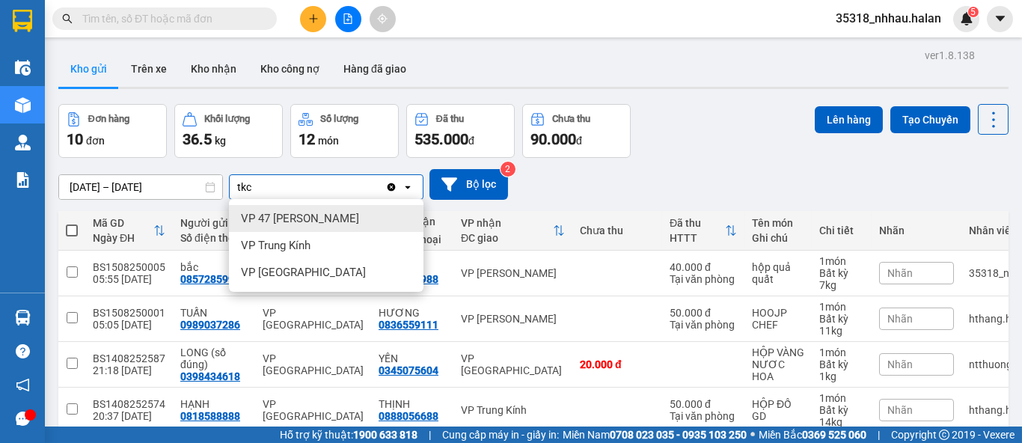
click at [355, 218] on div "VP 47 [PERSON_NAME]" at bounding box center [326, 218] width 195 height 27
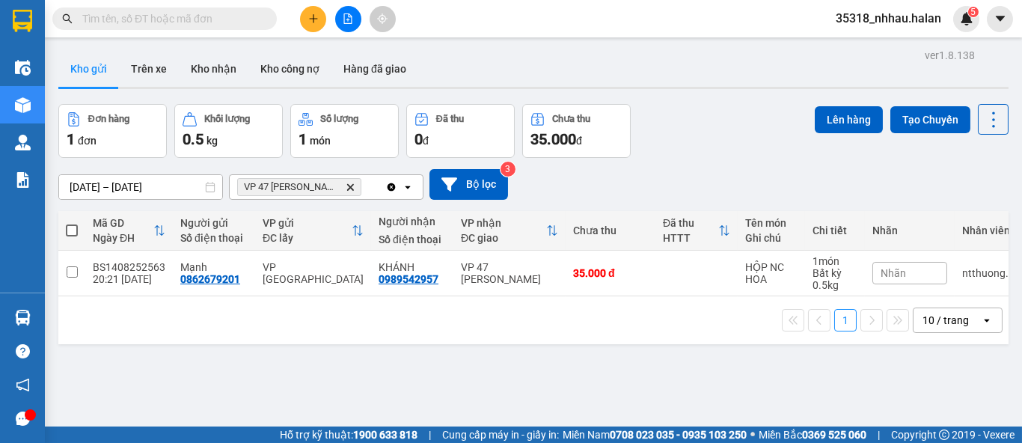
click at [74, 232] on span at bounding box center [72, 230] width 12 height 12
click at [72, 223] on input "checkbox" at bounding box center [72, 223] width 0 height 0
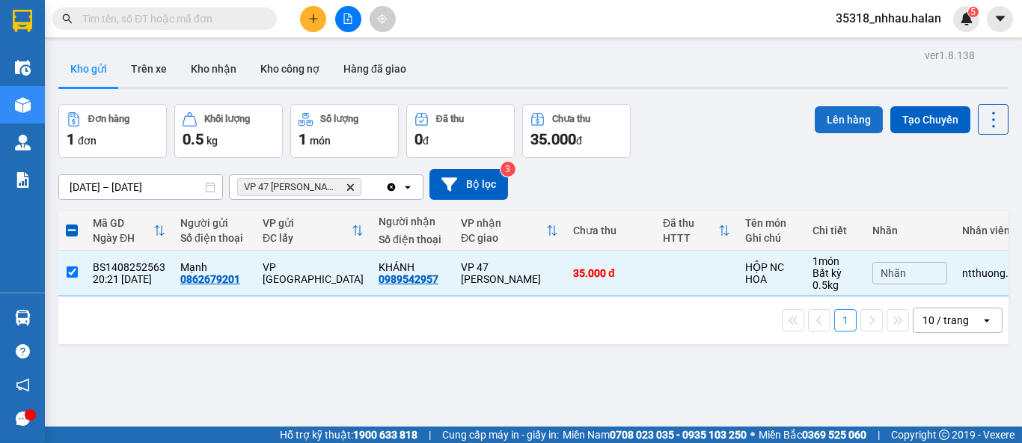
click at [851, 115] on button "Lên hàng" at bounding box center [849, 119] width 68 height 27
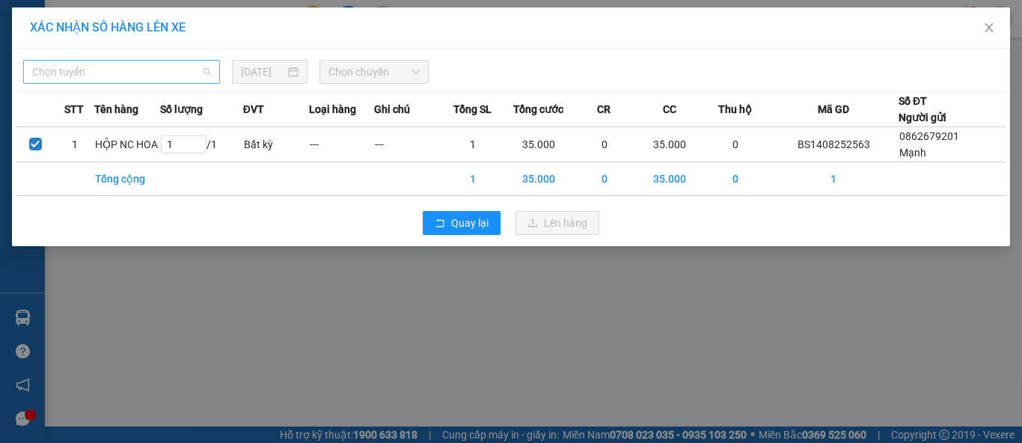
click at [116, 74] on span "Chọn tuyến" at bounding box center [121, 72] width 179 height 22
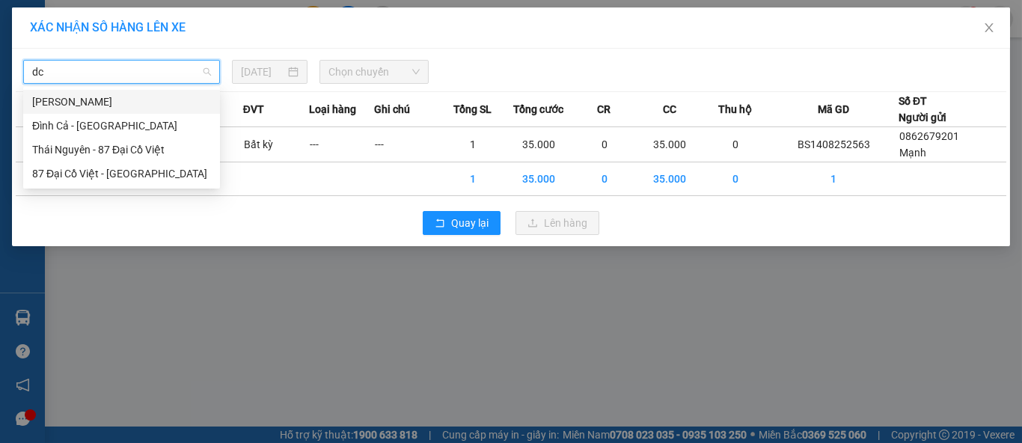
type input "dcv"
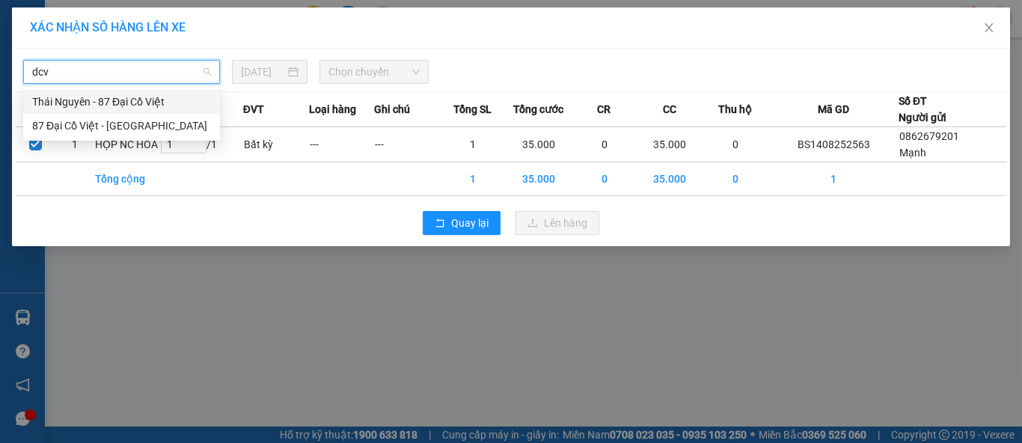
click at [111, 97] on div "Thái Nguyên - 87 Đại Cồ Việt" at bounding box center [121, 102] width 179 height 16
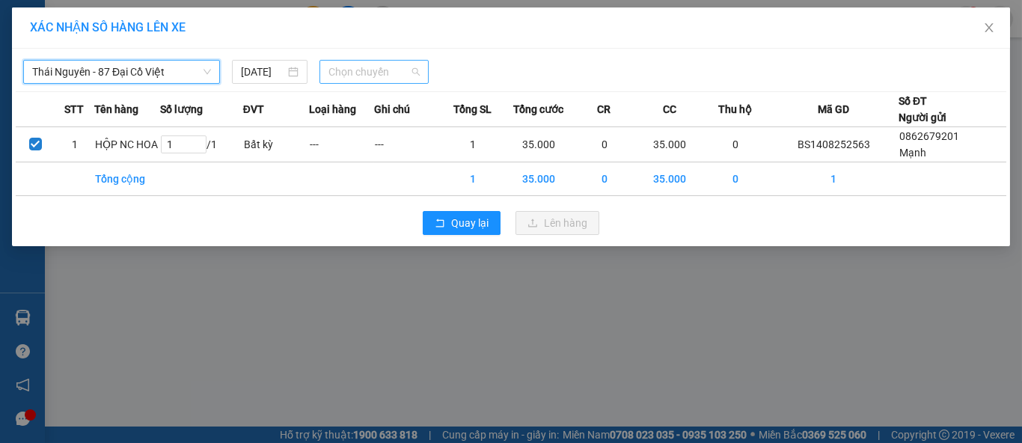
click at [379, 68] on span "Chọn chuyến" at bounding box center [374, 72] width 92 height 22
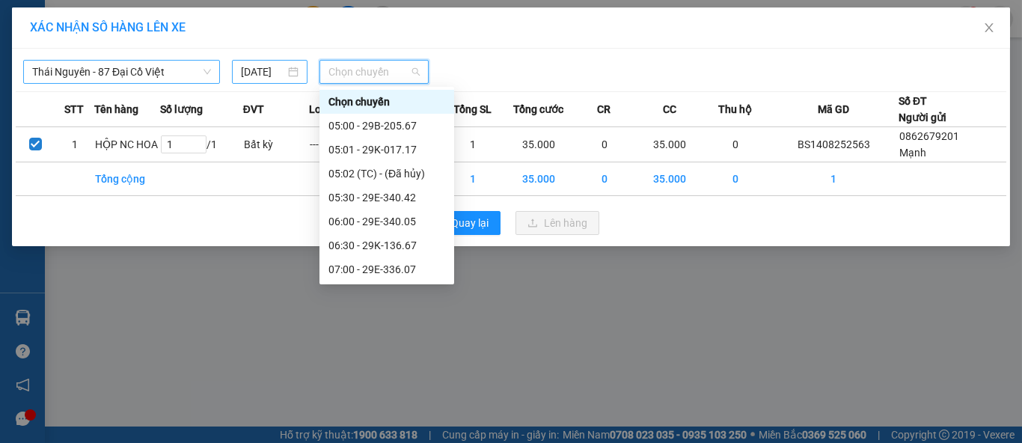
click at [296, 76] on div "[DATE]" at bounding box center [269, 72] width 57 height 16
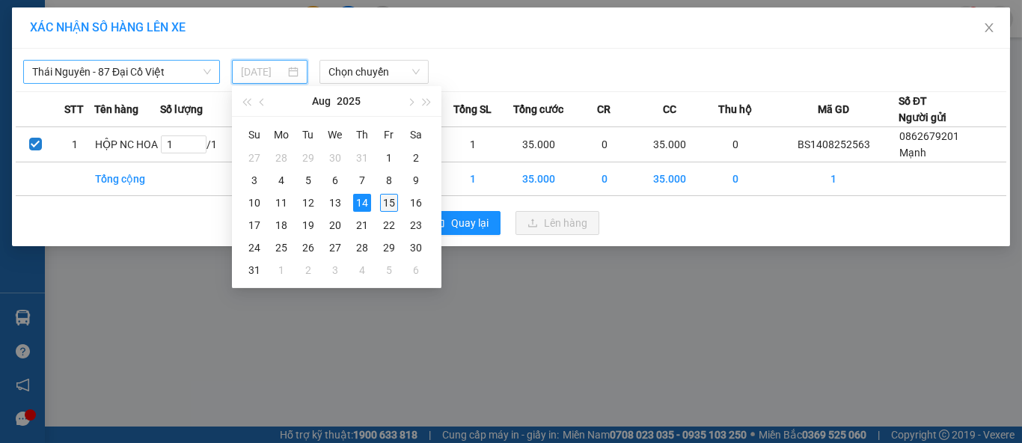
click at [382, 200] on div "15" at bounding box center [389, 203] width 18 height 18
type input "[DATE]"
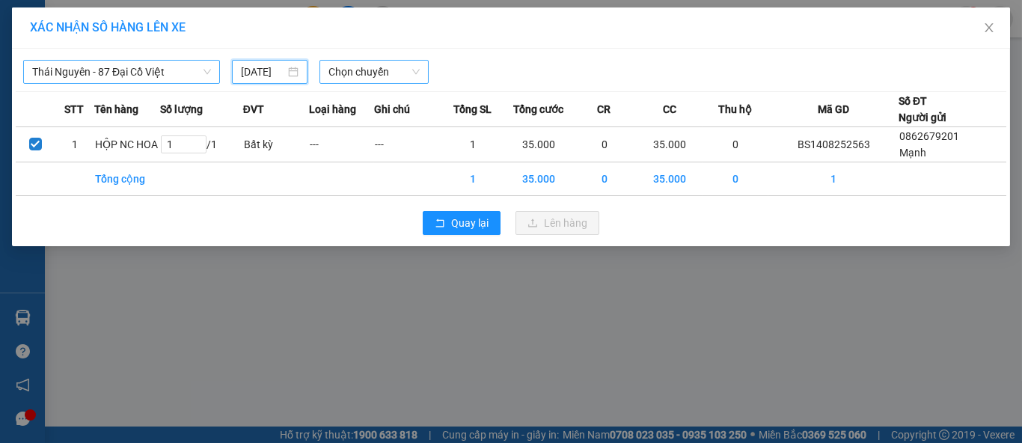
click at [403, 68] on span "Chọn chuyến" at bounding box center [374, 72] width 92 height 22
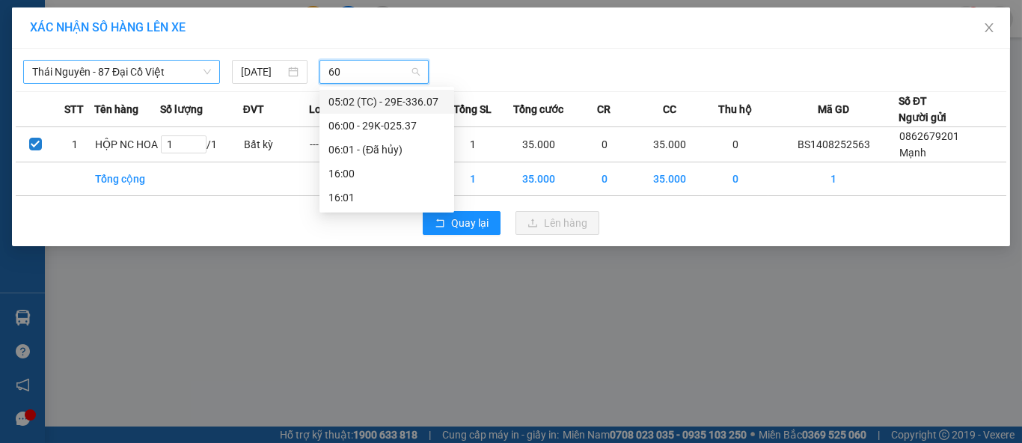
type input "600"
click at [400, 101] on div "06:00 - 29K-025.37" at bounding box center [386, 102] width 117 height 16
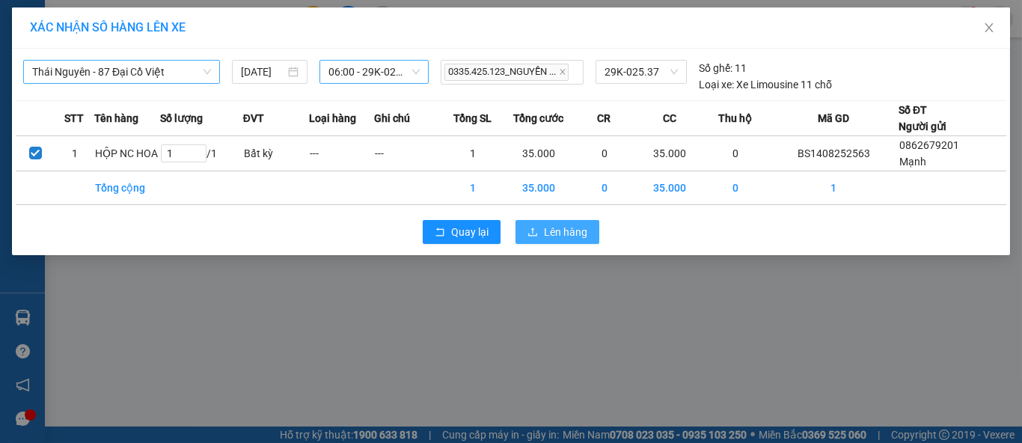
click at [565, 226] on span "Lên hàng" at bounding box center [565, 232] width 43 height 16
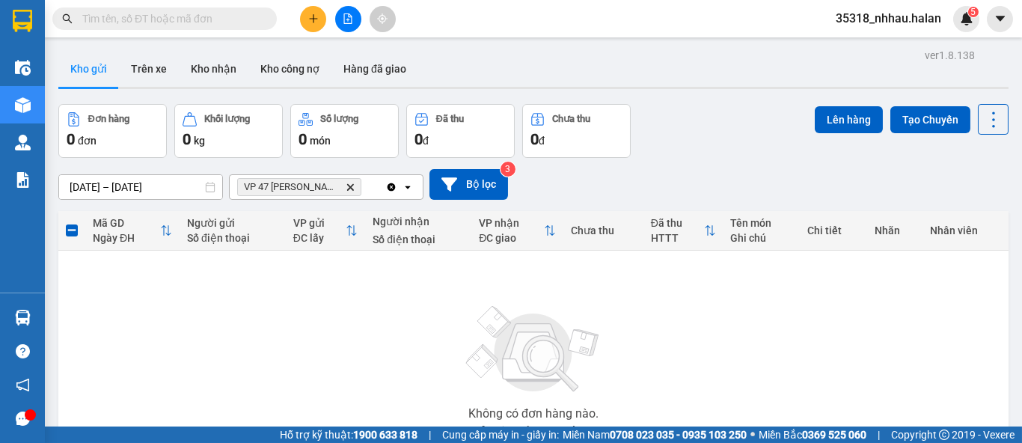
click at [347, 186] on icon "Delete" at bounding box center [350, 187] width 9 height 9
click at [346, 186] on div "Chọn văn phòng nhận" at bounding box center [316, 187] width 172 height 24
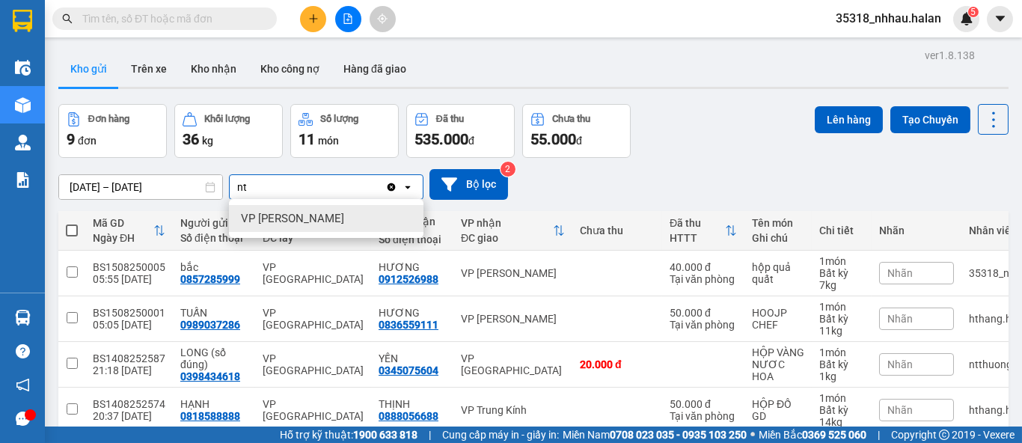
click at [346, 215] on div "VP [PERSON_NAME]" at bounding box center [326, 218] width 195 height 27
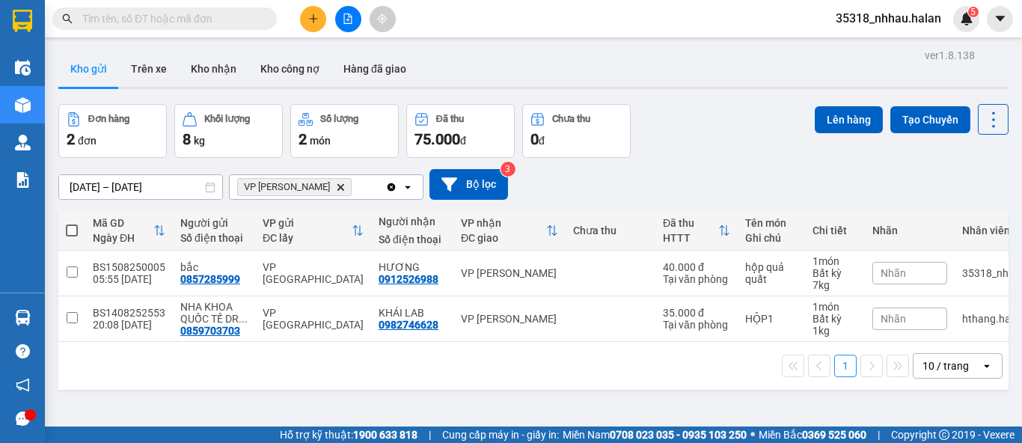
click at [76, 232] on span at bounding box center [72, 230] width 12 height 12
click at [72, 223] on input "checkbox" at bounding box center [72, 223] width 0 height 0
checkbox input "true"
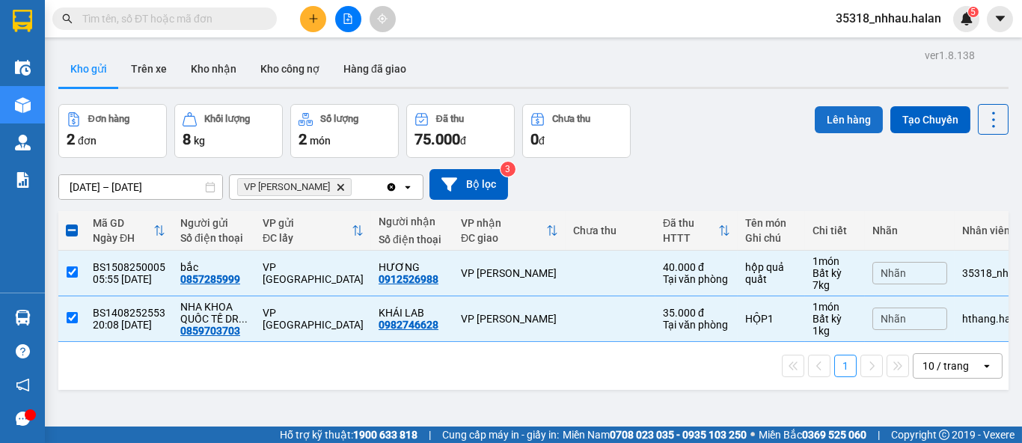
click at [849, 109] on button "Lên hàng" at bounding box center [849, 119] width 68 height 27
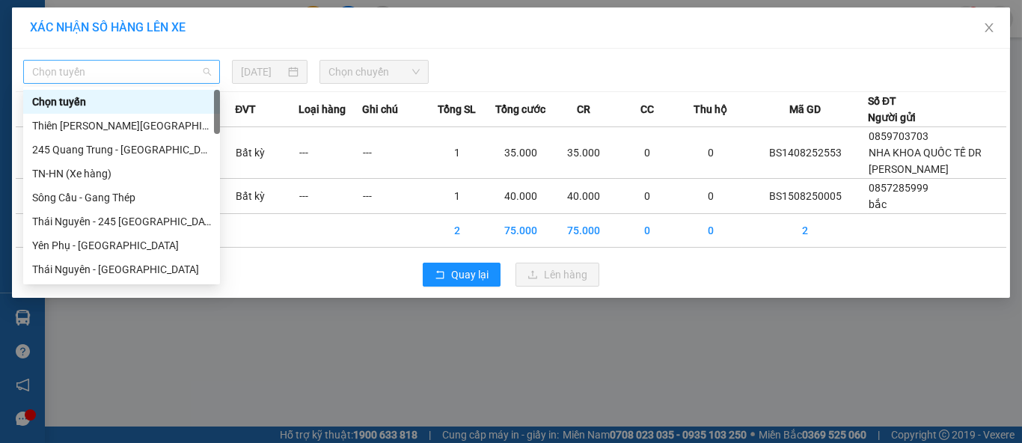
click at [168, 66] on span "Chọn tuyến" at bounding box center [121, 72] width 179 height 22
type input "nt"
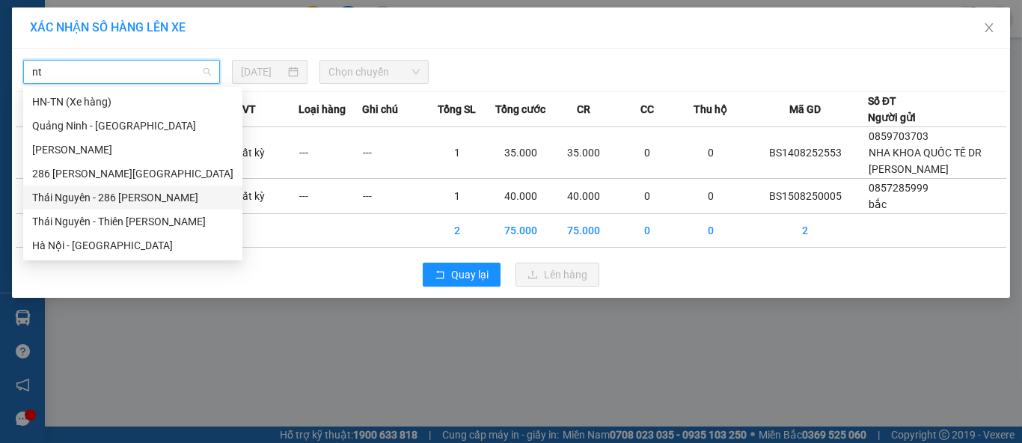
click at [144, 201] on div "Thái Nguyên - 286 [PERSON_NAME]" at bounding box center [132, 197] width 201 height 16
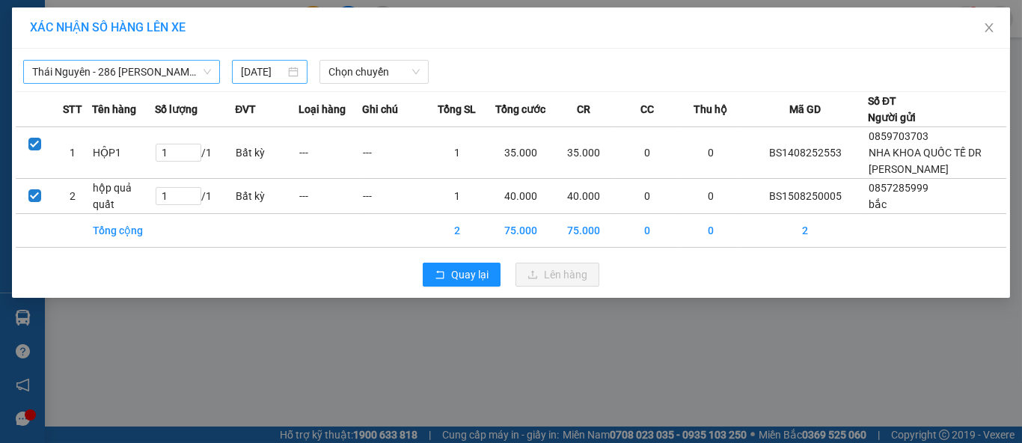
click at [298, 70] on div "[DATE]" at bounding box center [269, 72] width 57 height 16
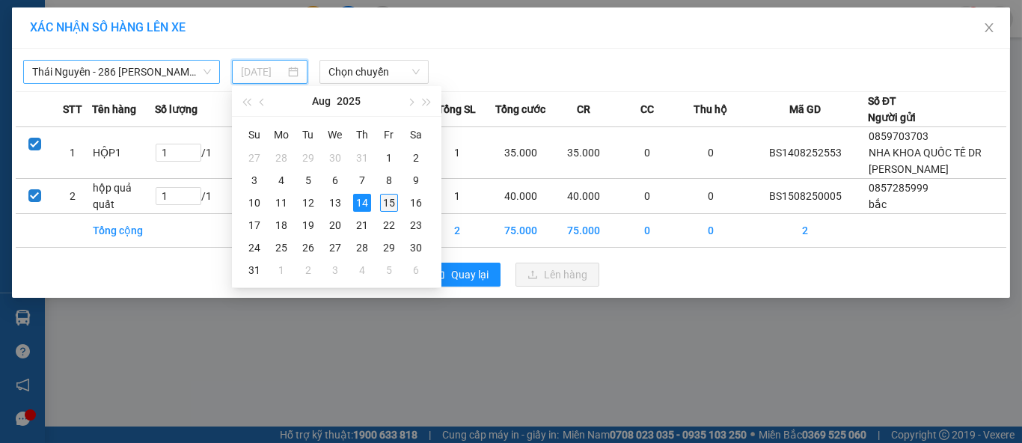
click at [386, 200] on div "15" at bounding box center [389, 203] width 18 height 18
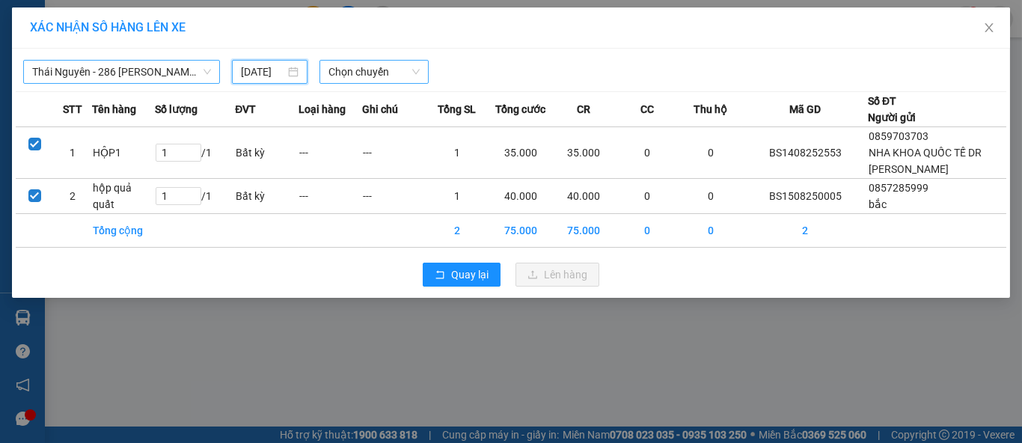
type input "[DATE]"
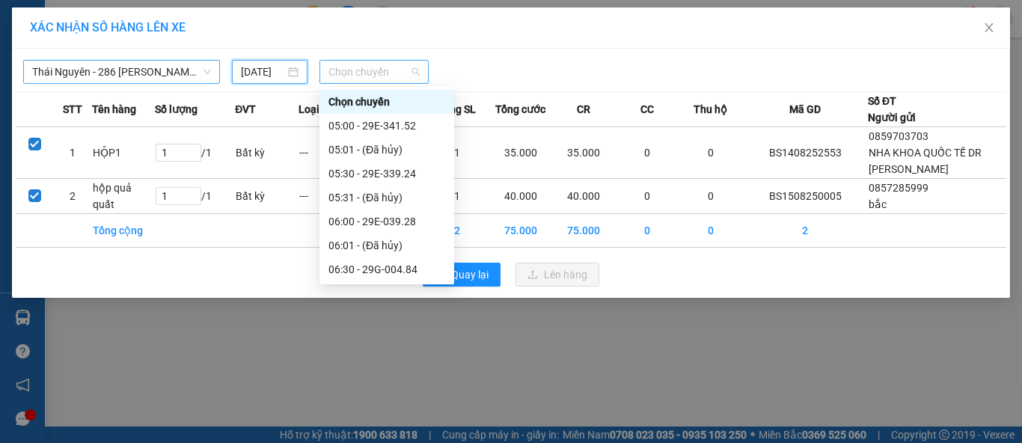
click at [374, 70] on span "Chọn chuyến" at bounding box center [374, 72] width 92 height 22
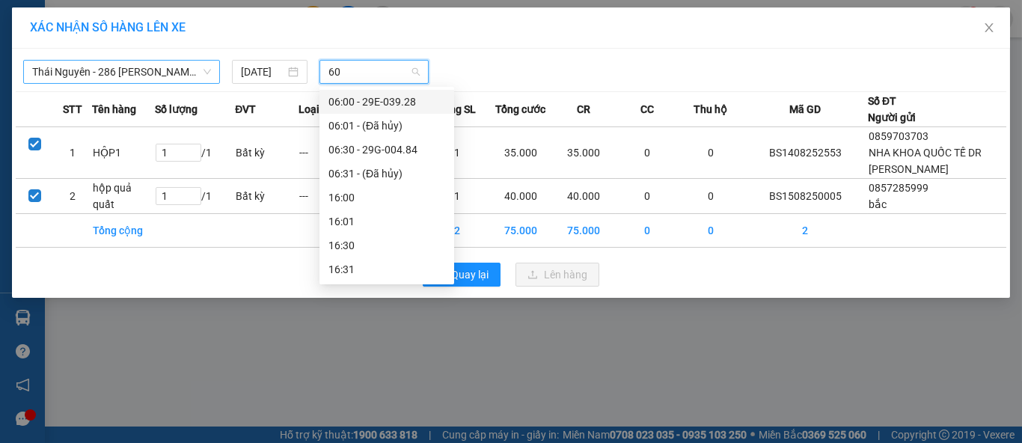
type input "600"
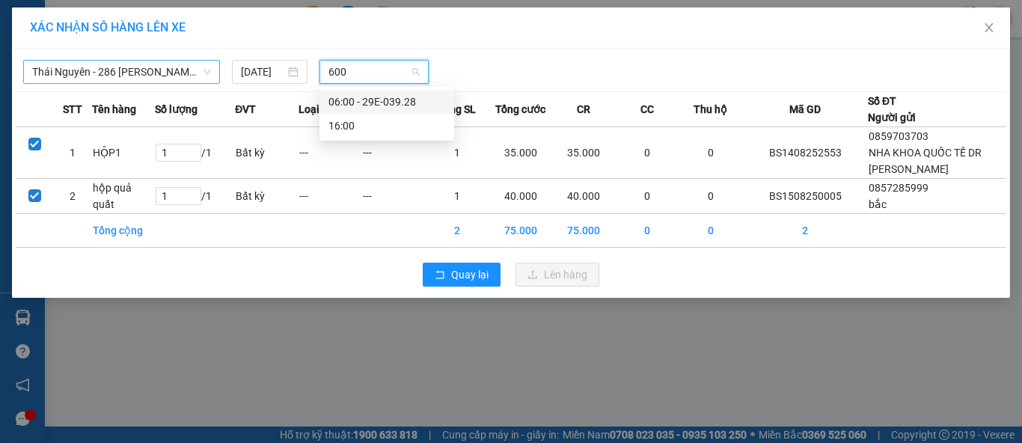
click at [399, 105] on div "06:00 - 29E-039.28" at bounding box center [386, 102] width 117 height 16
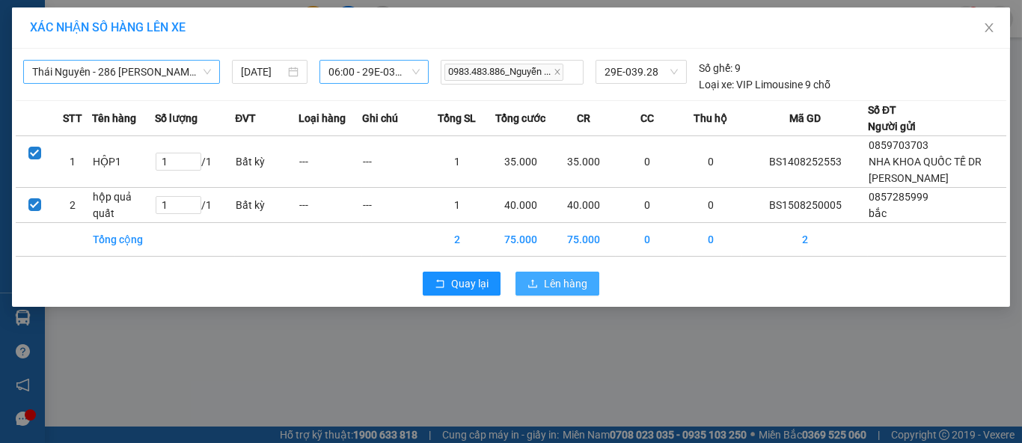
click at [572, 280] on span "Lên hàng" at bounding box center [565, 283] width 43 height 16
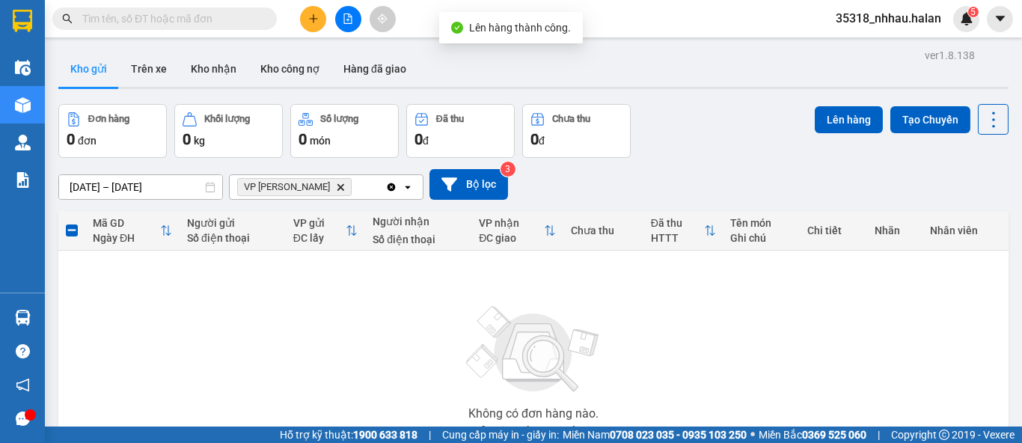
click at [391, 183] on icon "Clear all" at bounding box center [392, 187] width 8 height 8
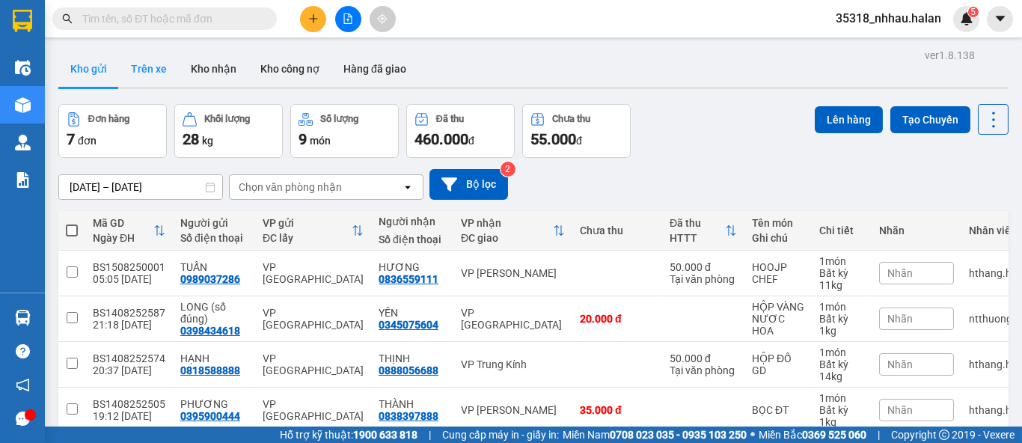
click at [164, 66] on button "Trên xe" at bounding box center [149, 69] width 60 height 36
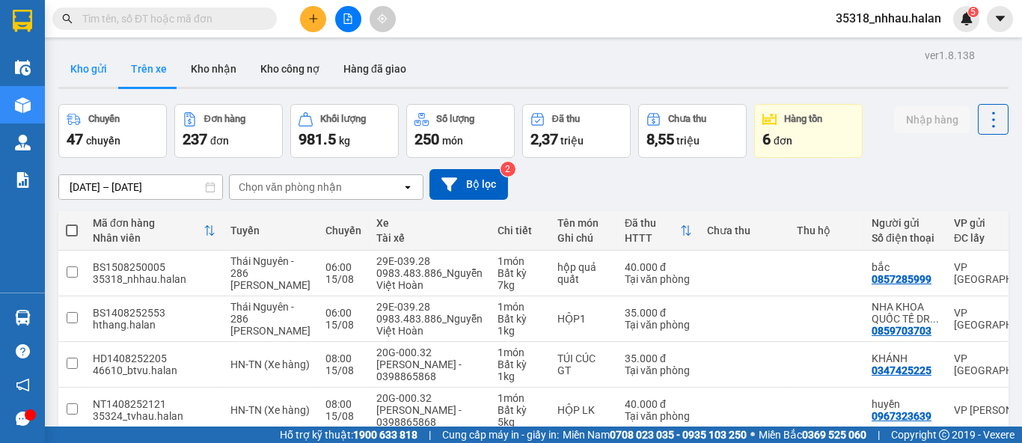
click at [101, 62] on button "Kho gửi" at bounding box center [88, 69] width 61 height 36
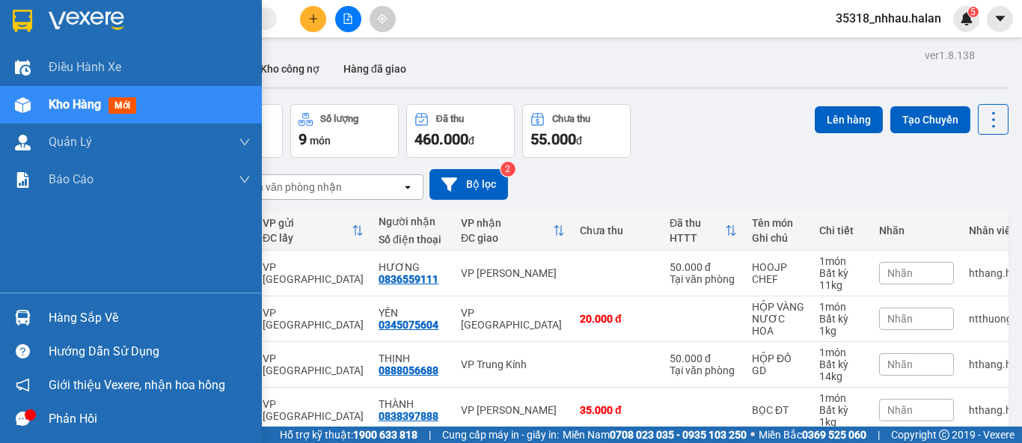
click at [77, 317] on div "Hàng sắp về" at bounding box center [150, 318] width 202 height 22
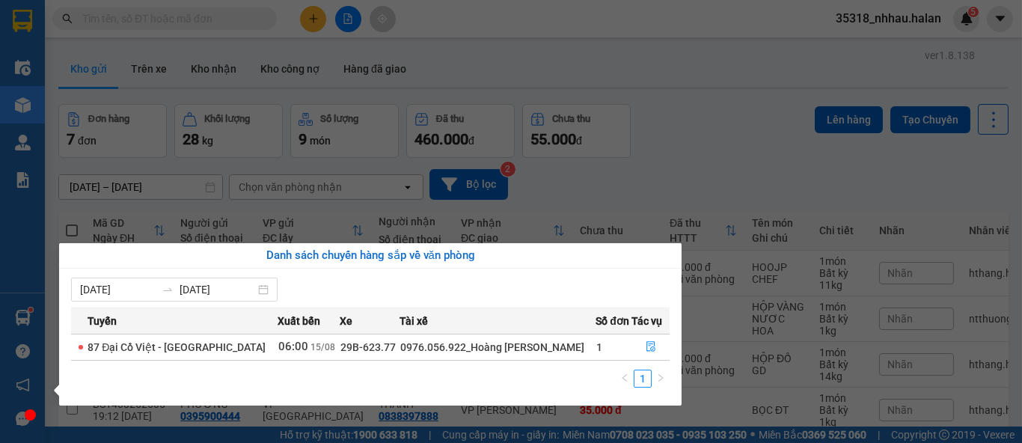
click at [633, 158] on section "Kết quả tìm kiếm ( 10000 ) Bộ lọc Mã ĐH Trạng thái Món hàng Thu hộ Tổng cước Ch…" at bounding box center [511, 221] width 1022 height 443
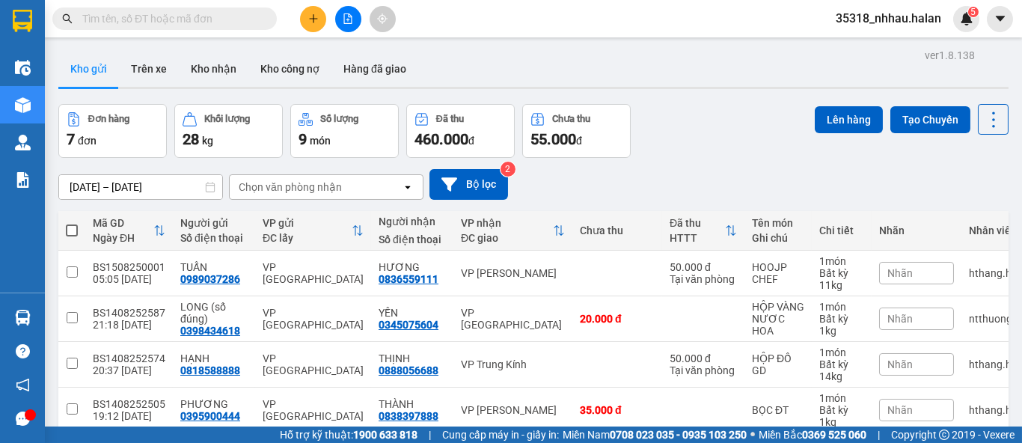
click at [97, 73] on button "Kho gửi" at bounding box center [88, 69] width 61 height 36
click at [527, 51] on div "Kho gửi Trên xe Kho nhận Kho công nợ Hàng đã giao" at bounding box center [533, 71] width 950 height 40
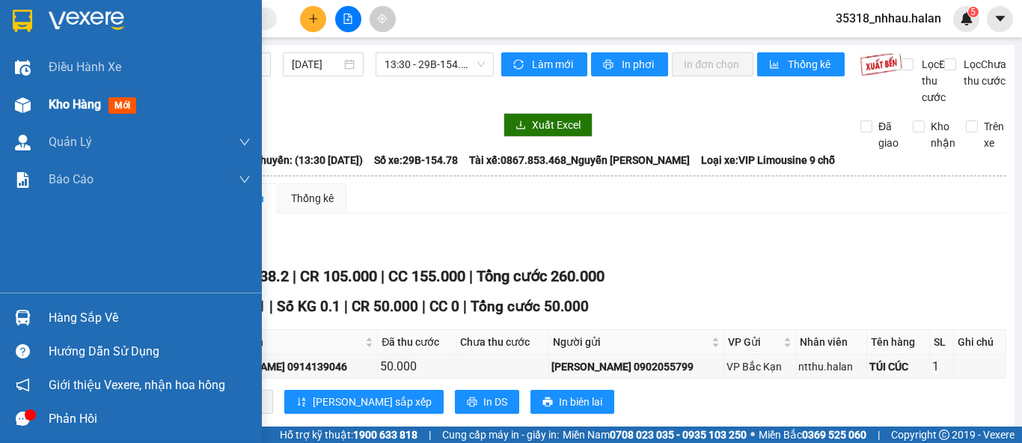
click at [65, 99] on span "Kho hàng" at bounding box center [75, 104] width 52 height 14
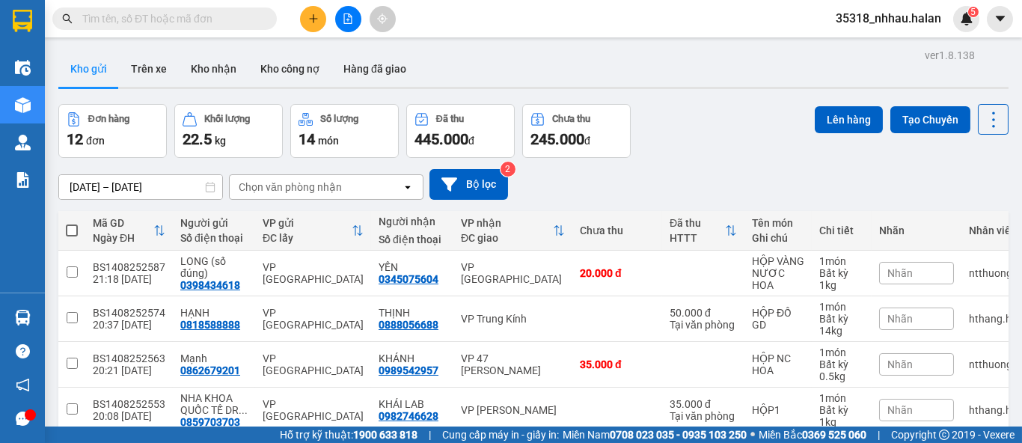
click at [328, 186] on div "Chọn văn phòng nhận" at bounding box center [290, 187] width 103 height 15
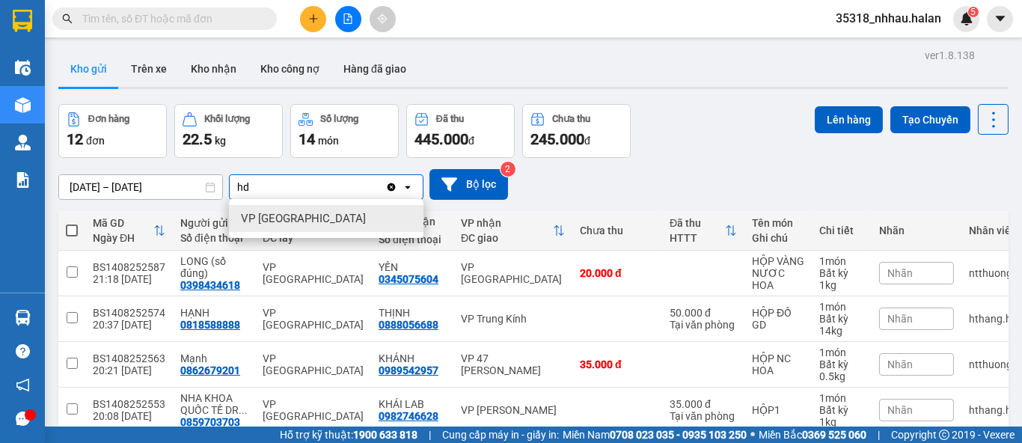
type input "hd"
click at [354, 233] on ul "VP [GEOGRAPHIC_DATA]" at bounding box center [326, 218] width 195 height 39
click at [355, 217] on div "VP [GEOGRAPHIC_DATA]" at bounding box center [326, 218] width 195 height 27
